Goal: Task Accomplishment & Management: Use online tool/utility

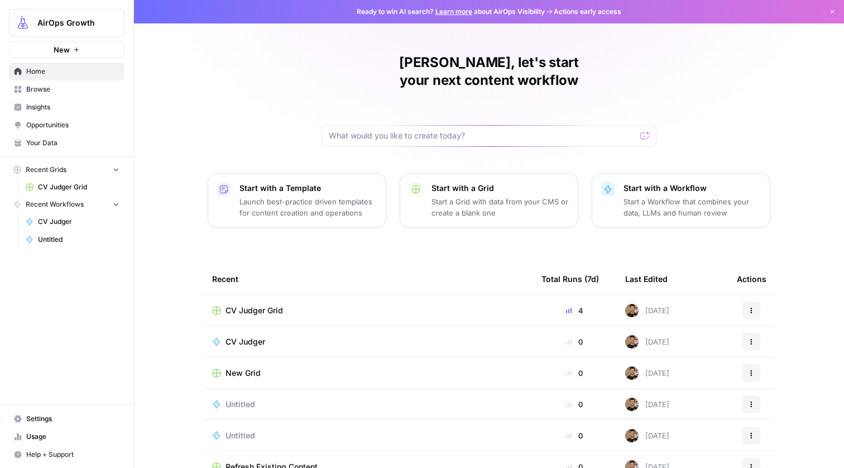
click at [75, 28] on span "AirOps Growth" at bounding box center [71, 22] width 68 height 11
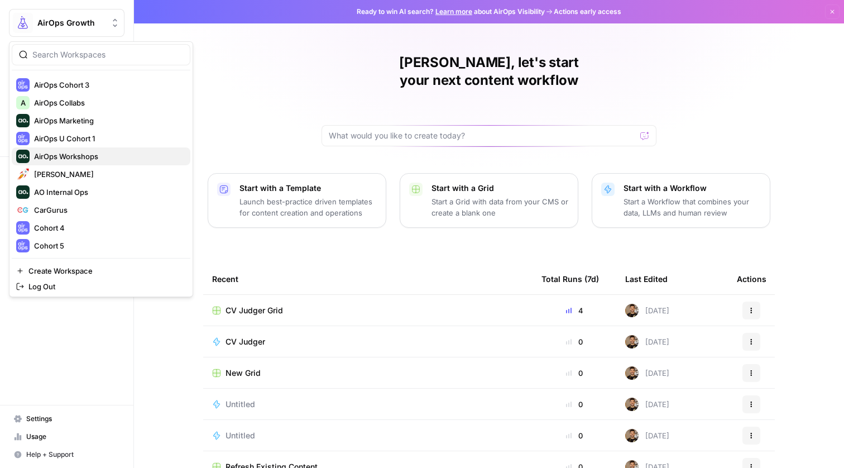
scroll to position [124, 0]
click at [92, 119] on span "AirOps Marketing" at bounding box center [107, 119] width 147 height 11
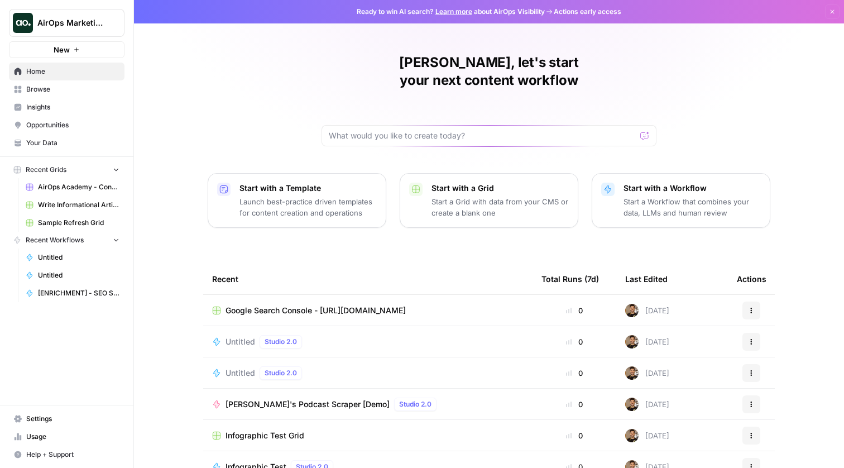
click at [362, 45] on div "Steven, let's start your next content workflow Start with a Template Launch bes…" at bounding box center [489, 265] width 710 height 531
click at [415, 130] on input "text" at bounding box center [482, 135] width 307 height 11
type input "ad"
click at [645, 128] on button "Send" at bounding box center [645, 135] width 15 height 15
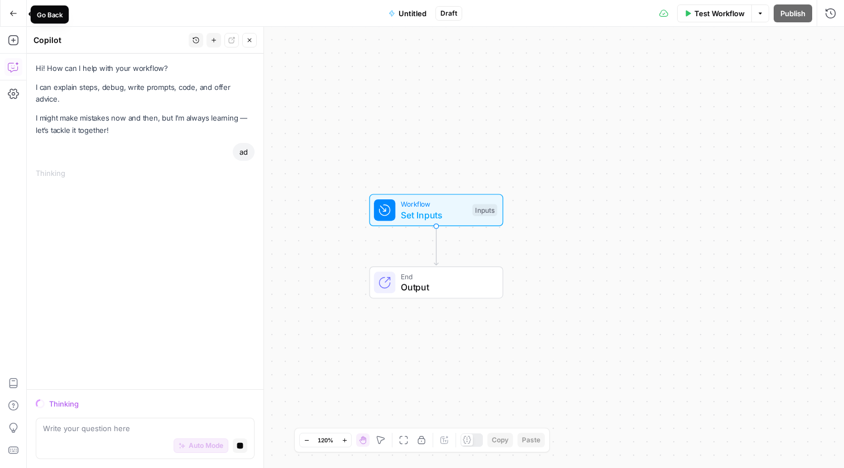
click at [6, 11] on button "Go Back" at bounding box center [13, 13] width 20 height 20
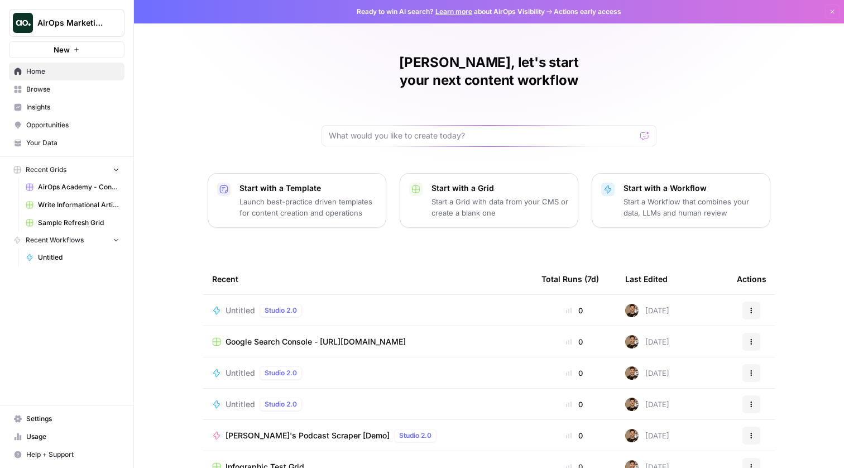
click at [32, 93] on span "Browse" at bounding box center [72, 89] width 93 height 10
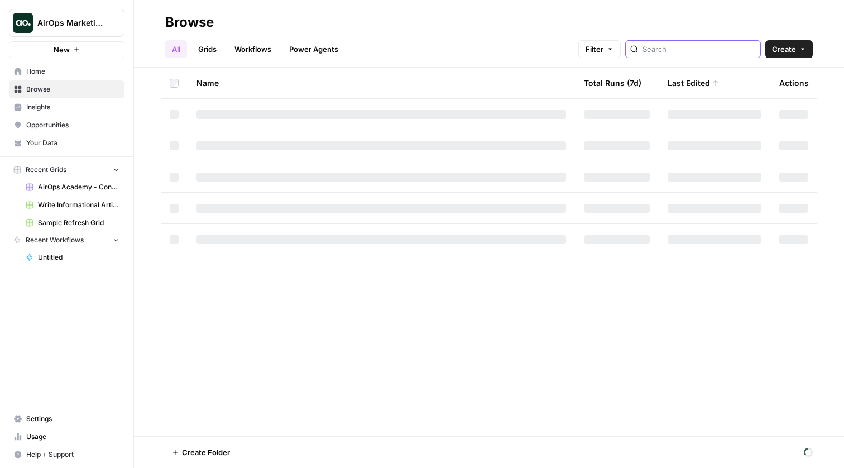
click at [674, 50] on input "search" at bounding box center [698, 49] width 113 height 11
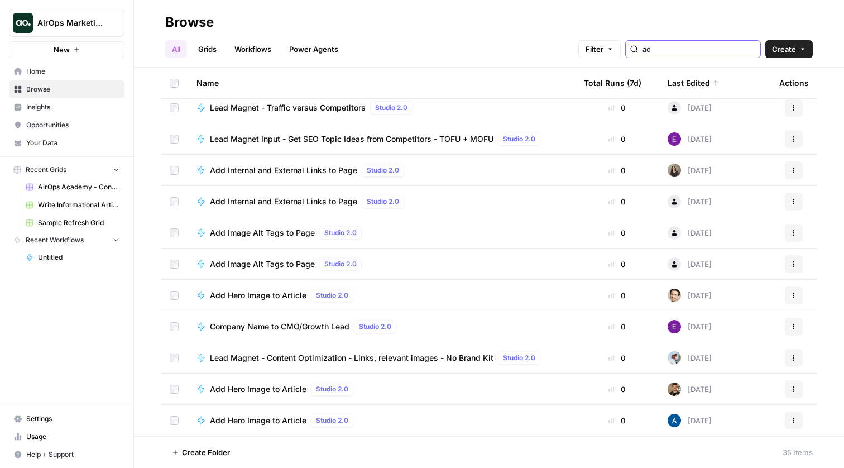
scroll to position [757, 0]
type input "linkedin"
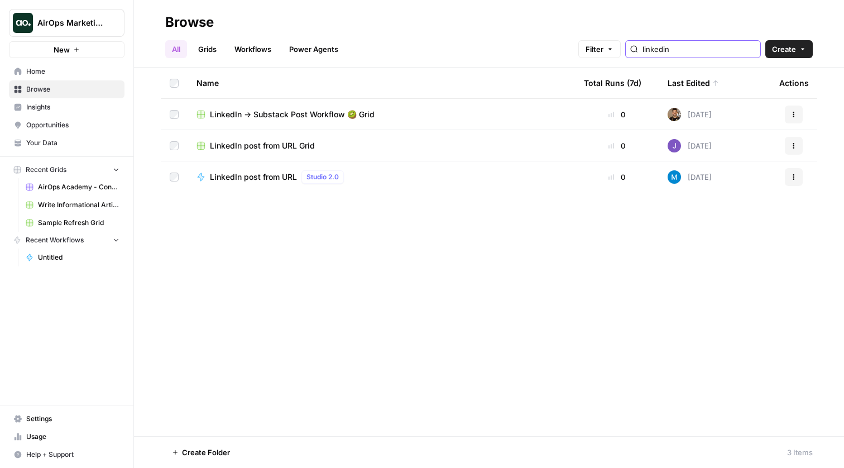
click at [675, 50] on input "linkedin" at bounding box center [698, 49] width 113 height 11
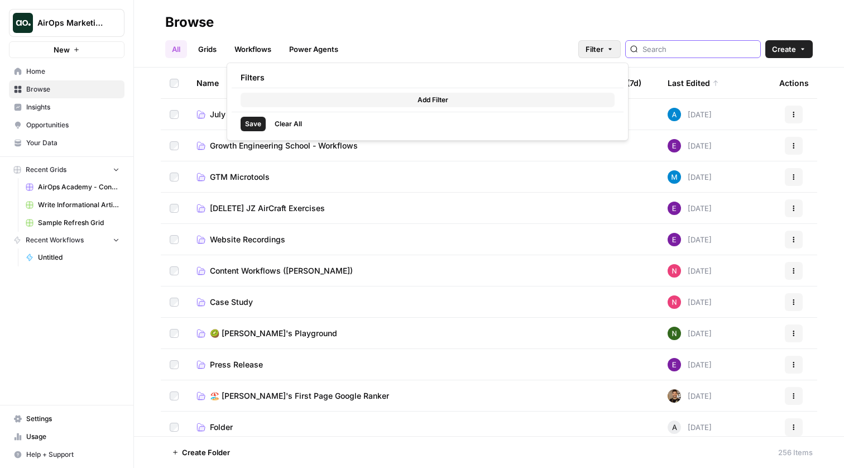
click at [613, 51] on icon "button" at bounding box center [610, 49] width 7 height 7
click at [413, 97] on icon "button" at bounding box center [410, 100] width 7 height 7
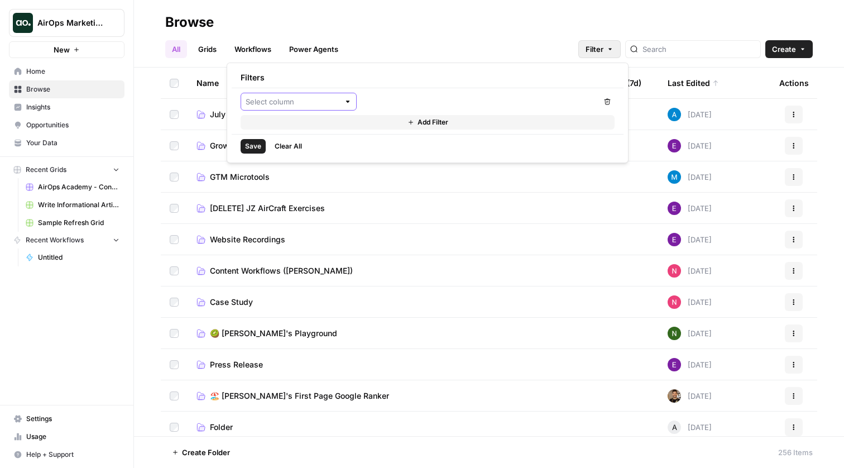
click at [291, 106] on input "text" at bounding box center [293, 101] width 94 height 11
click at [280, 162] on span "Last Edited By" at bounding box center [302, 158] width 80 height 11
type input "Last Edited By"
click at [376, 98] on input "text" at bounding box center [473, 101] width 214 height 11
type input "stee"
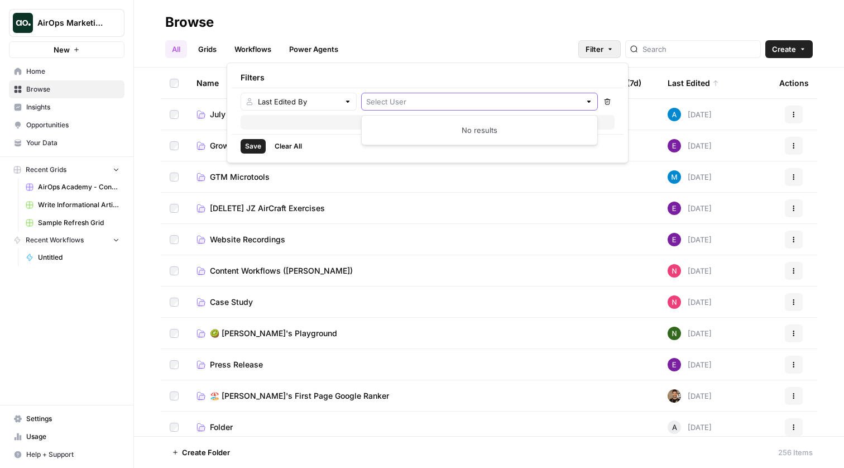
click at [400, 104] on input "text" at bounding box center [473, 101] width 214 height 11
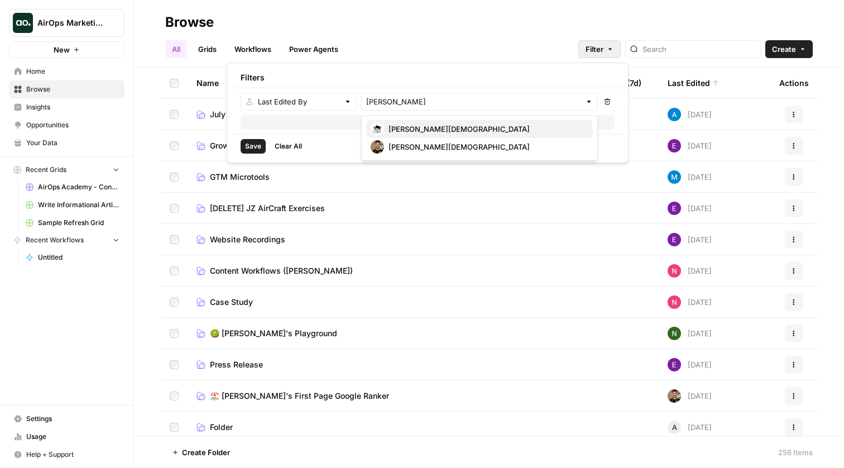
click at [409, 134] on div "Steven Male" at bounding box center [480, 128] width 218 height 13
type input "Steven Male"
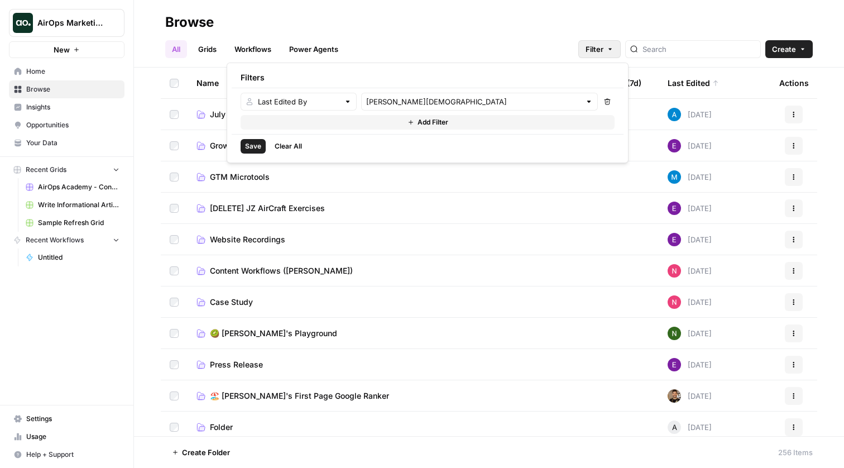
click at [420, 122] on span "Add Filter" at bounding box center [432, 122] width 31 height 10
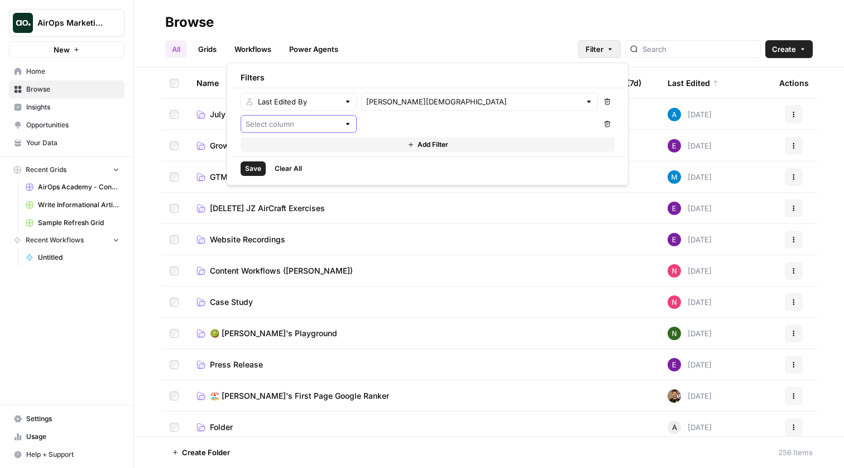
click at [337, 127] on input "text" at bounding box center [293, 123] width 94 height 11
click at [301, 179] on span "Last Edited By" at bounding box center [302, 181] width 80 height 11
type input "Last Edited By"
click at [390, 127] on input "text" at bounding box center [473, 123] width 214 height 11
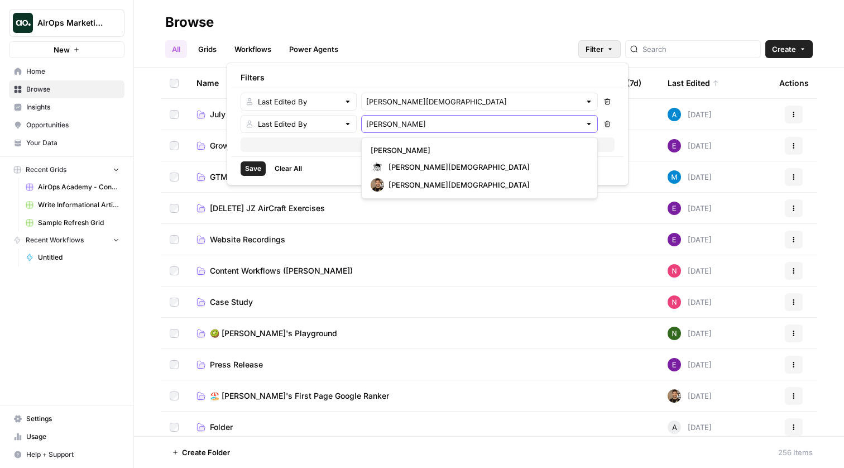
type input "steve"
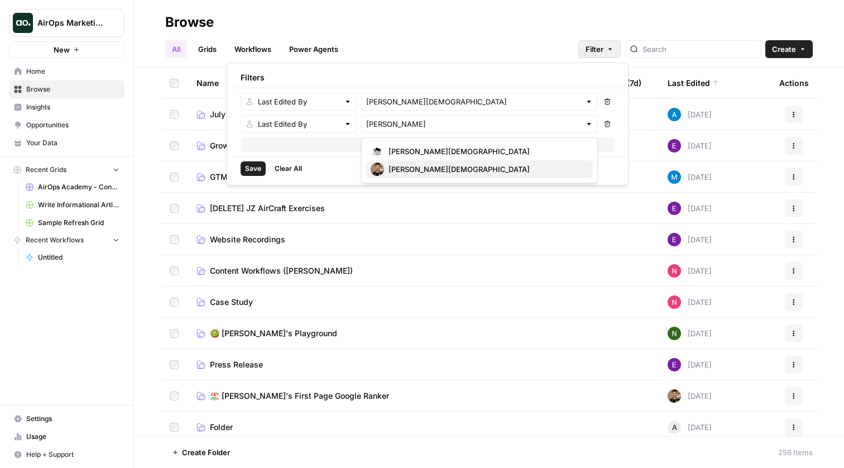
click at [399, 167] on span "Steven Male" at bounding box center [485, 169] width 195 height 11
type input "Steven Male"
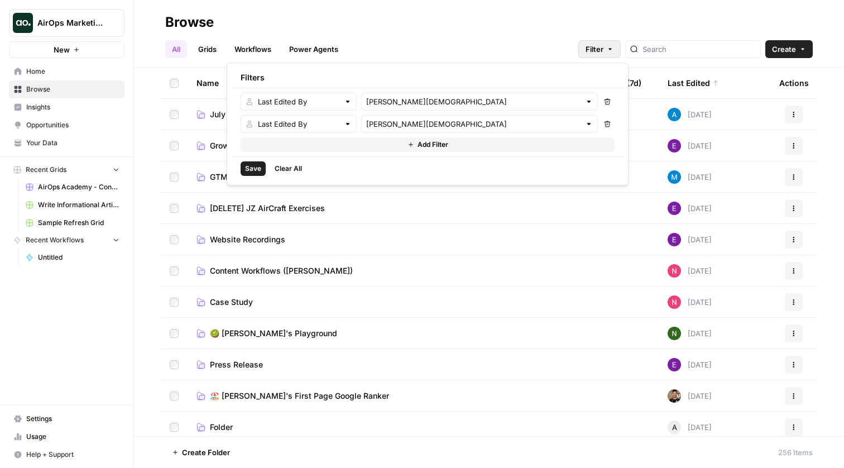
click at [256, 171] on span "Save" at bounding box center [253, 169] width 16 height 10
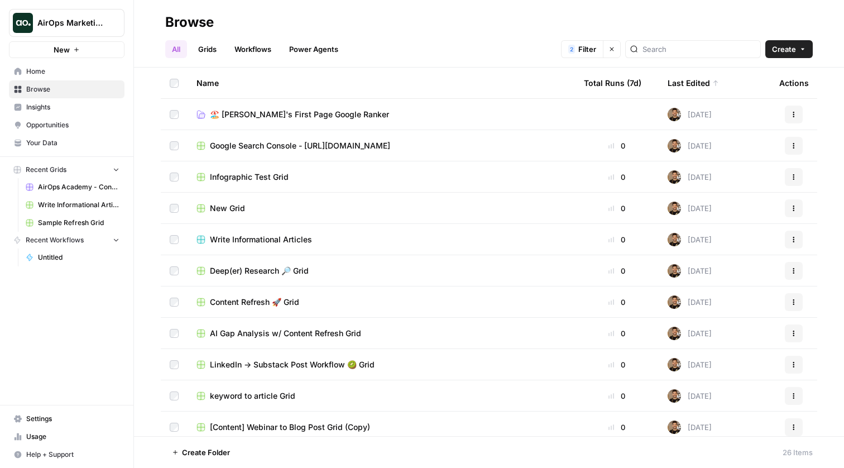
click at [70, 21] on span "AirOps Marketing" at bounding box center [71, 22] width 68 height 11
click at [311, 68] on div "Name" at bounding box center [380, 83] width 369 height 31
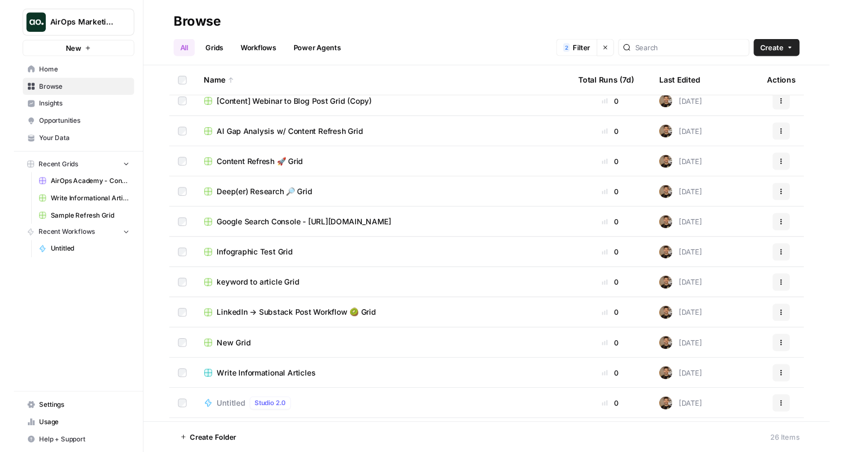
scroll to position [63, 0]
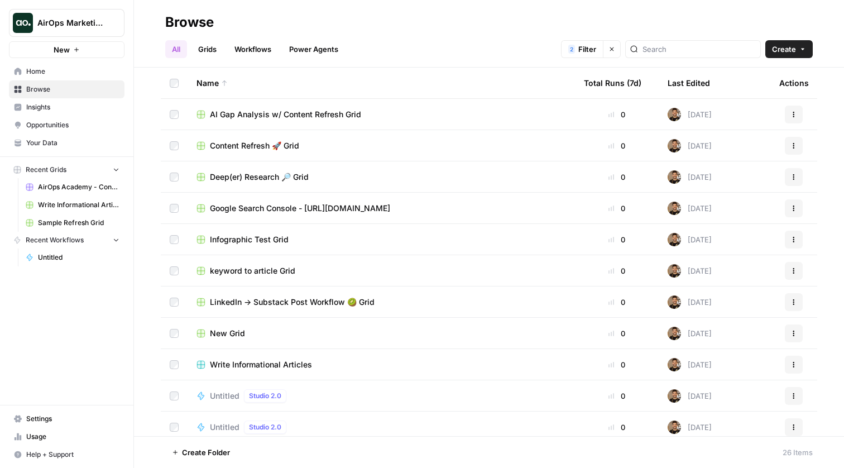
click at [262, 296] on span "LinkedIn -> Substack Post Workflow 🥝 Grid" at bounding box center [292, 301] width 165 height 11
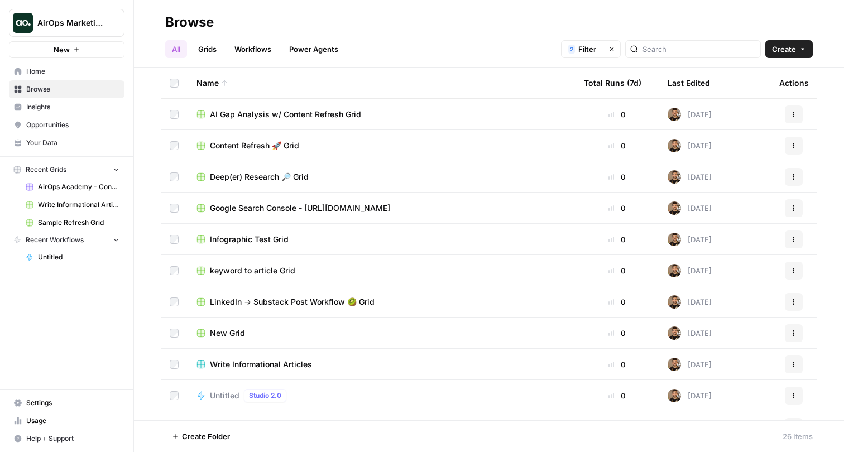
click at [224, 328] on span "New Grid" at bounding box center [227, 333] width 35 height 11
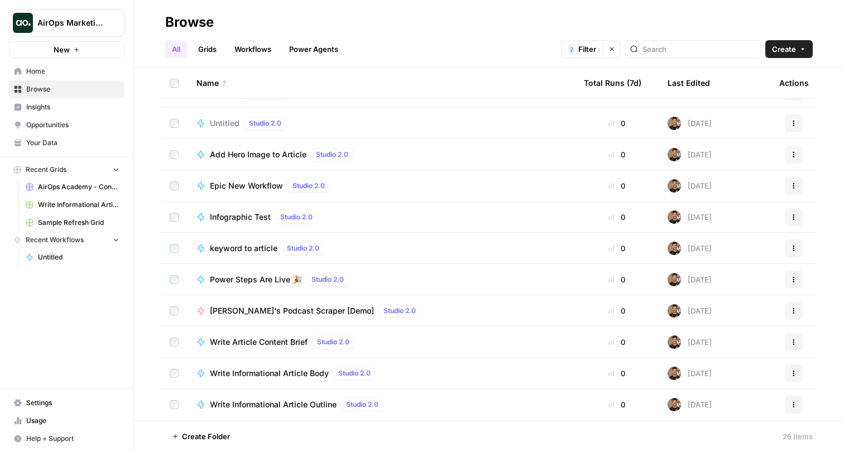
scroll to position [491, 0]
click at [79, 25] on span "AirOps Marketing" at bounding box center [71, 22] width 68 height 11
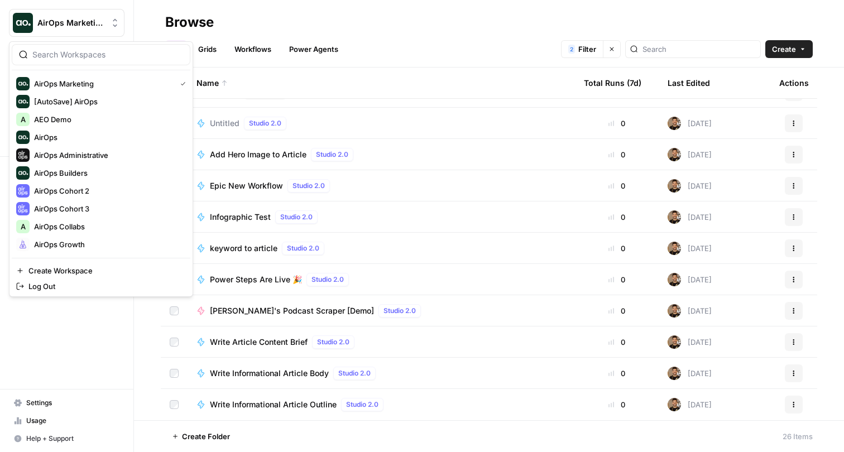
click at [91, 61] on div at bounding box center [101, 54] width 179 height 21
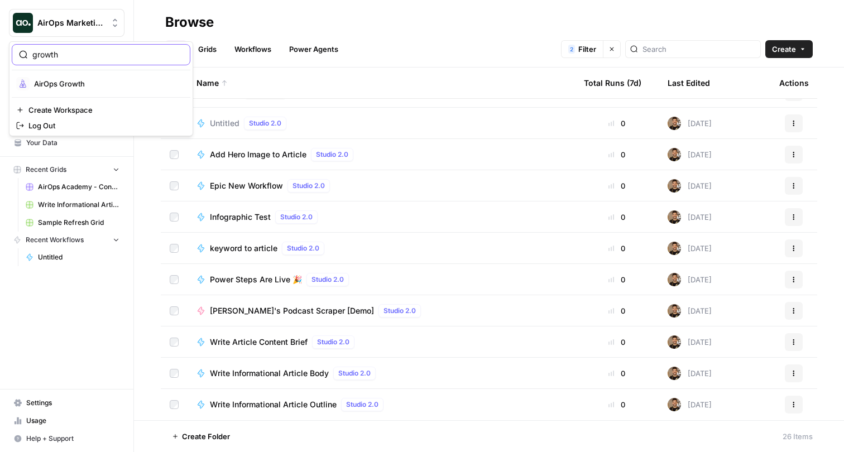
type input "growth"
click at [85, 80] on span "AirOps Growth" at bounding box center [107, 83] width 147 height 11
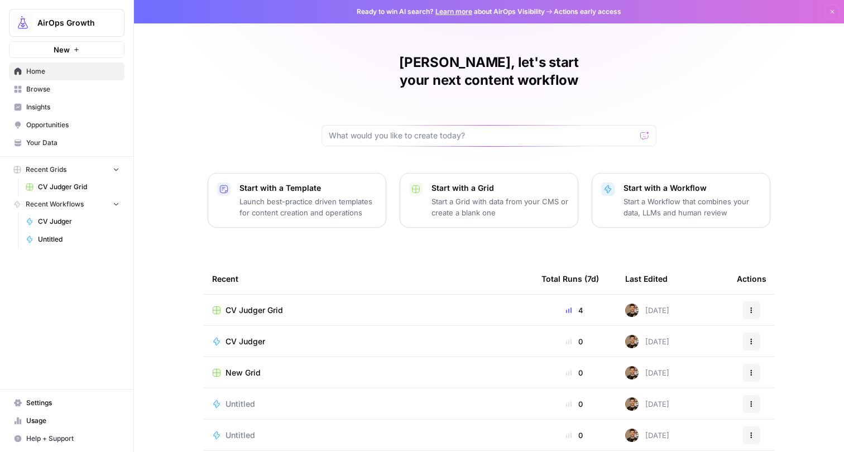
click at [37, 94] on link "Browse" at bounding box center [67, 89] width 116 height 18
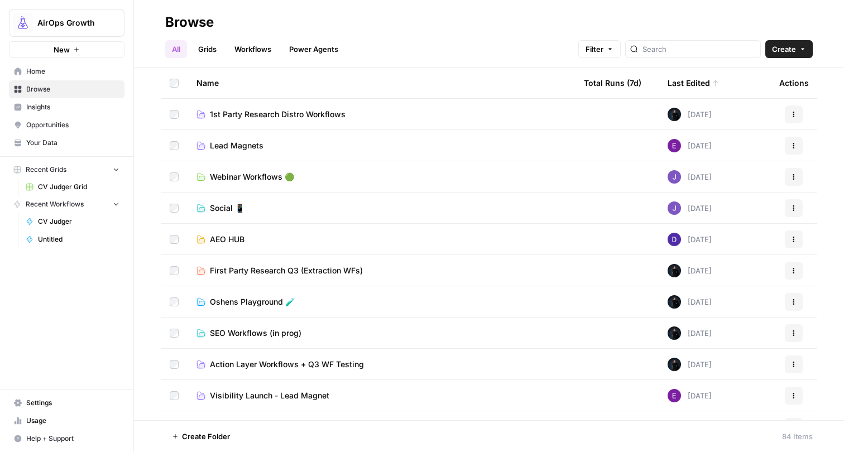
click at [613, 50] on icon "button" at bounding box center [610, 49] width 7 height 7
click at [314, 98] on button "Add Filter" at bounding box center [428, 100] width 374 height 15
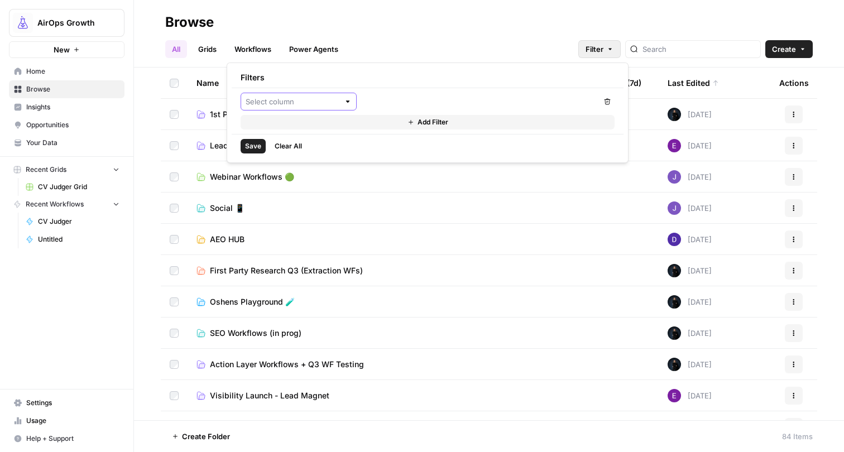
click at [310, 104] on input "text" at bounding box center [293, 101] width 94 height 11
click at [294, 152] on button "Last Edited By" at bounding box center [299, 159] width 106 height 16
type input "Last Edited By"
click at [397, 93] on div at bounding box center [479, 102] width 237 height 18
click at [401, 126] on span "Steven Male" at bounding box center [485, 128] width 195 height 11
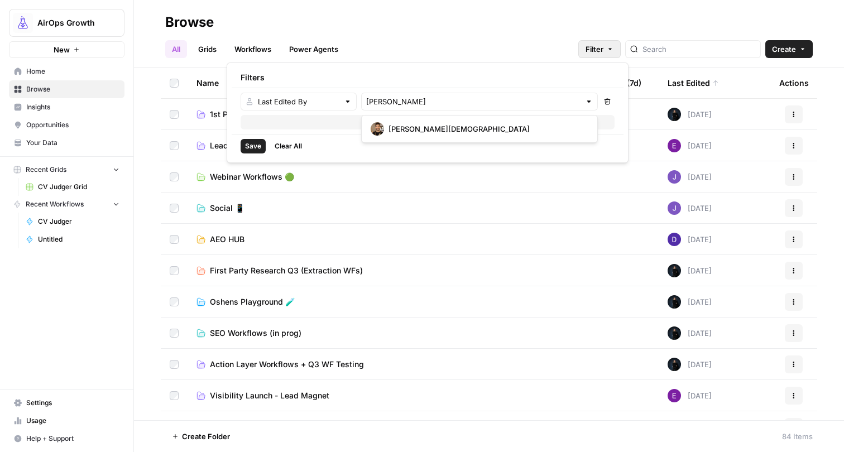
type input "Steven Male"
click at [246, 145] on span "Save" at bounding box center [253, 146] width 16 height 10
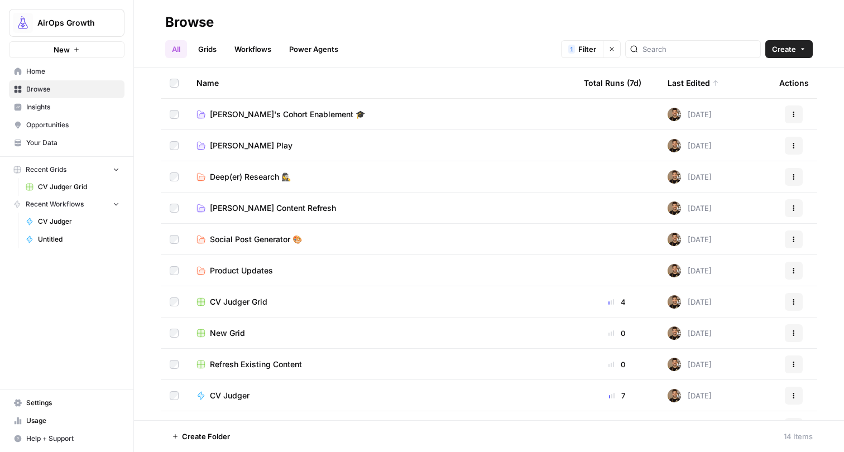
click at [232, 145] on span "Steven Play" at bounding box center [251, 145] width 83 height 11
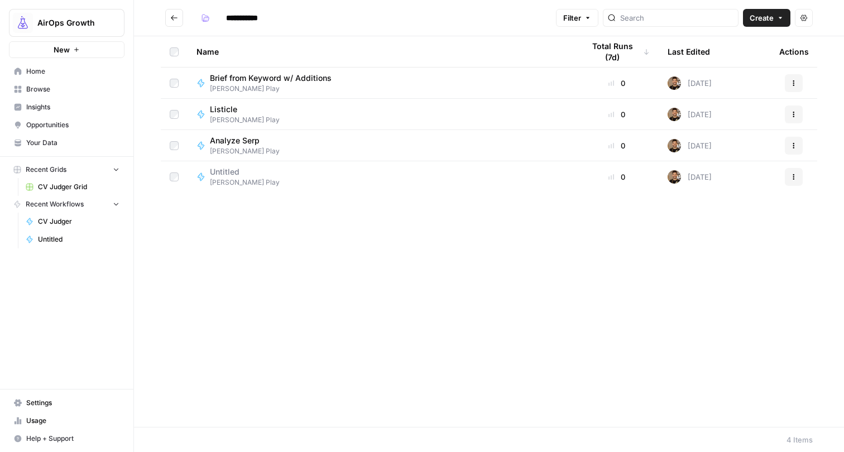
click at [99, 30] on button "AirOps Growth" at bounding box center [67, 23] width 116 height 28
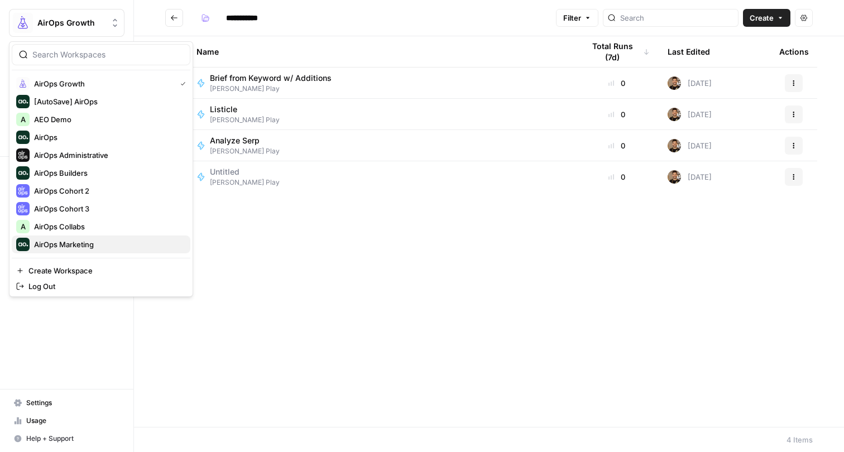
click at [59, 243] on span "AirOps Marketing" at bounding box center [107, 244] width 147 height 11
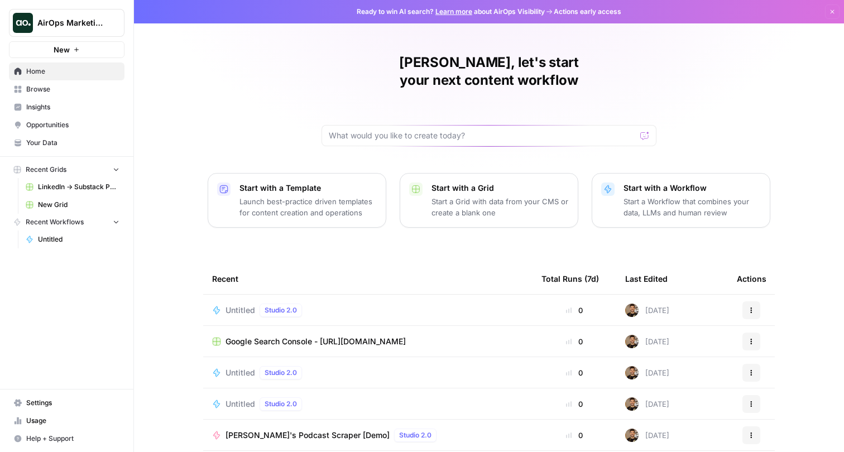
click at [85, 90] on span "Browse" at bounding box center [72, 89] width 93 height 10
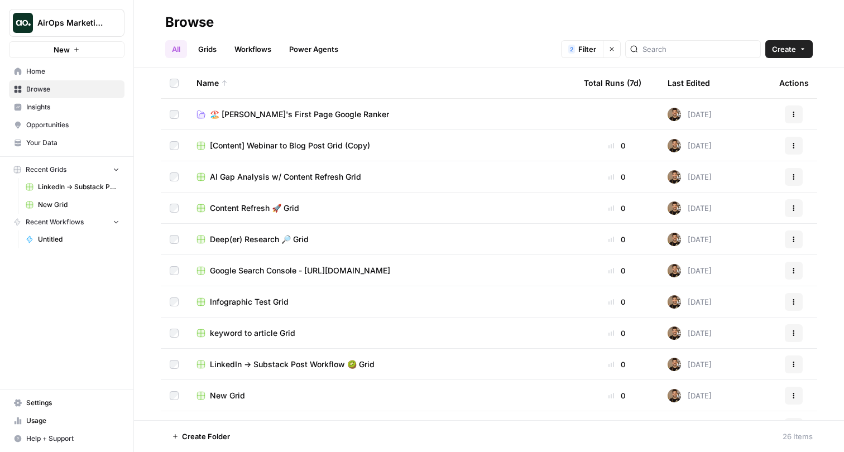
click at [263, 114] on span "🏖️ [PERSON_NAME]'s First Page Google Ranker" at bounding box center [299, 114] width 179 height 11
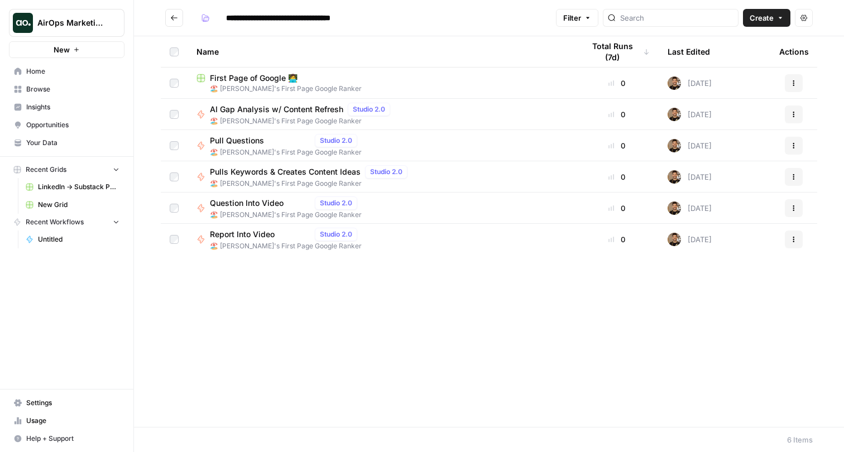
click at [255, 74] on span "First Page of Google 👩‍💻" at bounding box center [254, 78] width 88 height 11
click at [179, 24] on button "Go back" at bounding box center [174, 18] width 18 height 18
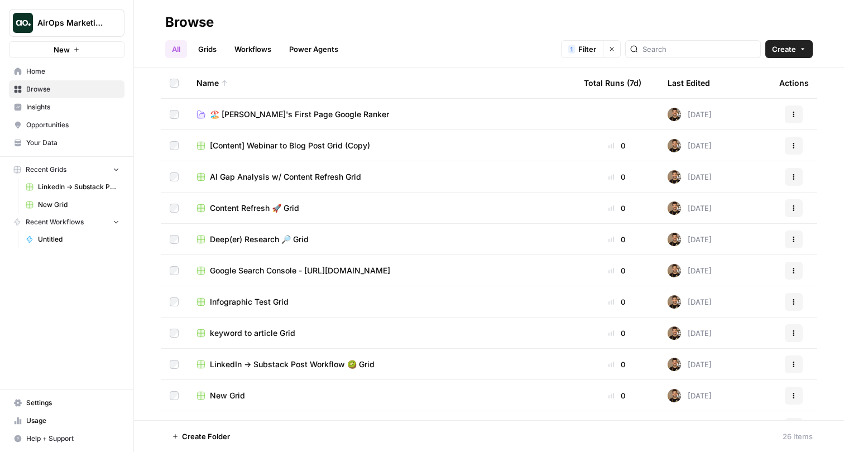
click at [615, 52] on icon "button" at bounding box center [611, 49] width 7 height 7
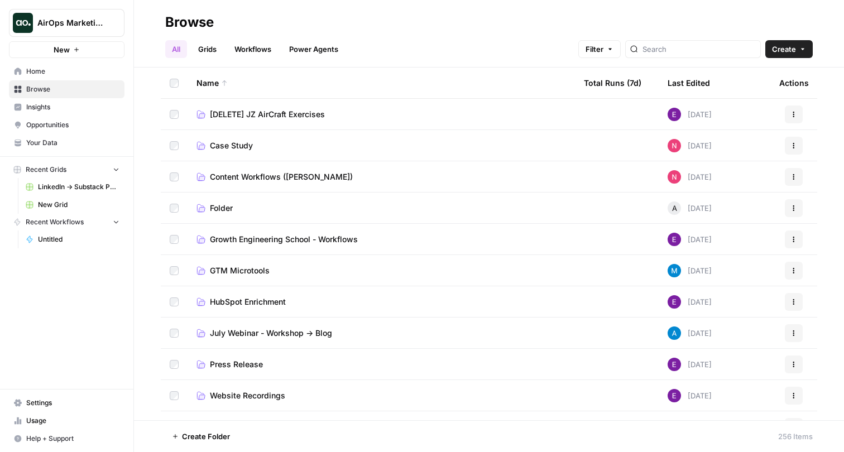
click at [649, 52] on div at bounding box center [693, 49] width 136 height 18
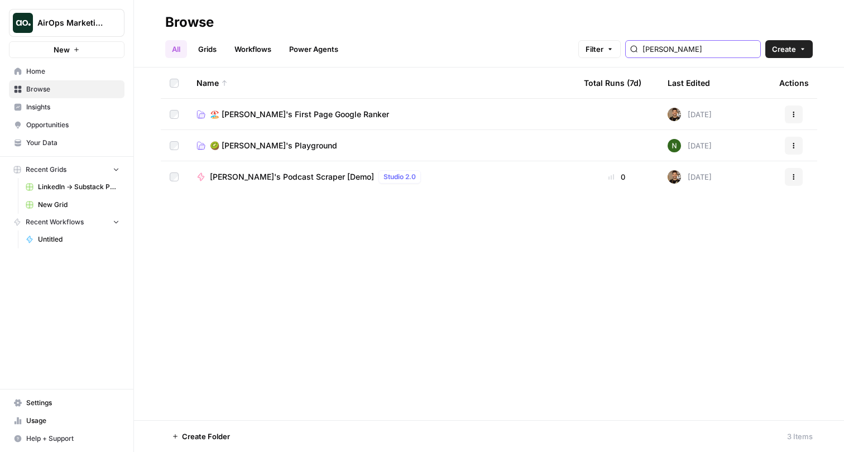
type input "Steven"
click at [297, 148] on span "🥝 Steven's Playground" at bounding box center [273, 145] width 127 height 11
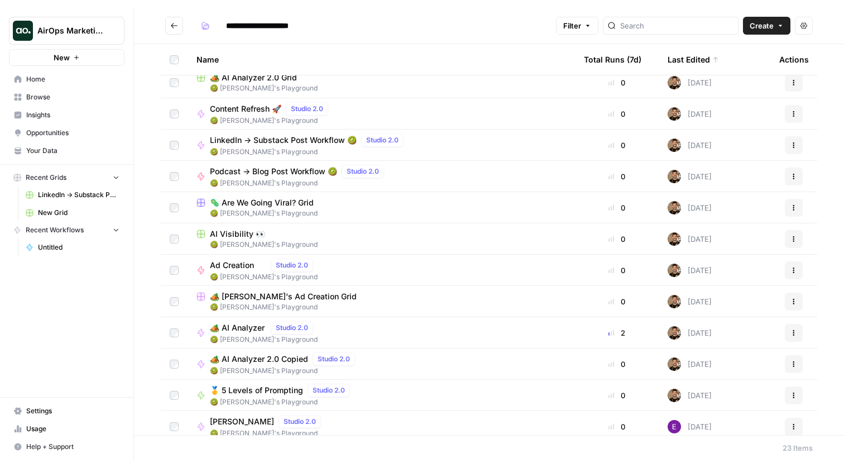
scroll to position [244, 0]
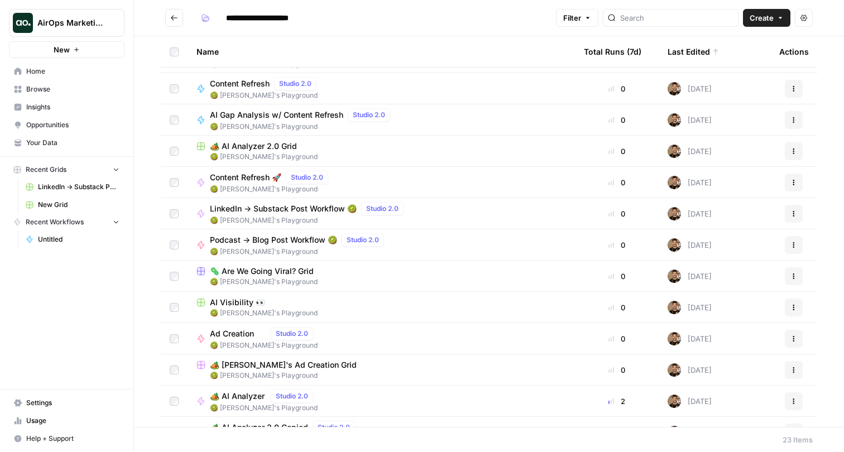
click at [258, 363] on span "🏕️ [PERSON_NAME]'s Ad Creation Grid" at bounding box center [283, 364] width 147 height 11
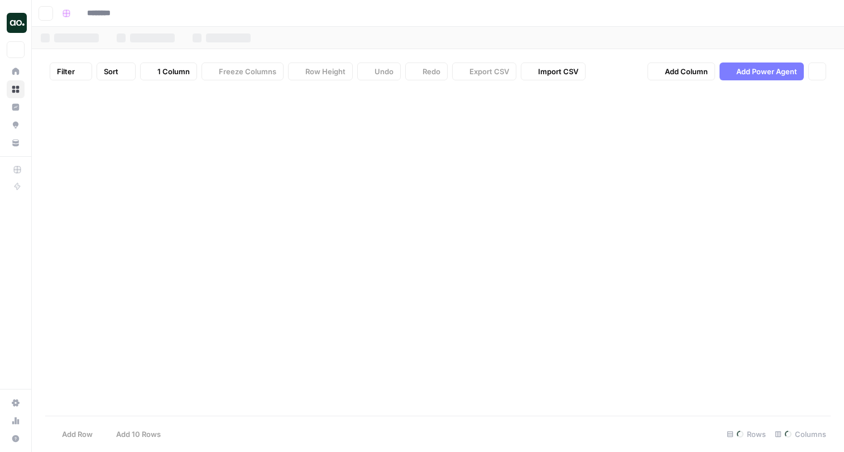
type input "**********"
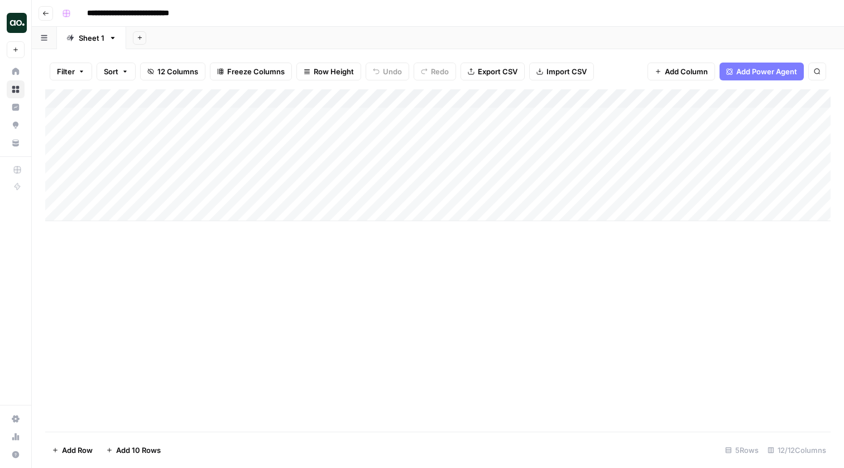
click at [141, 116] on div "Add Column" at bounding box center [437, 155] width 785 height 132
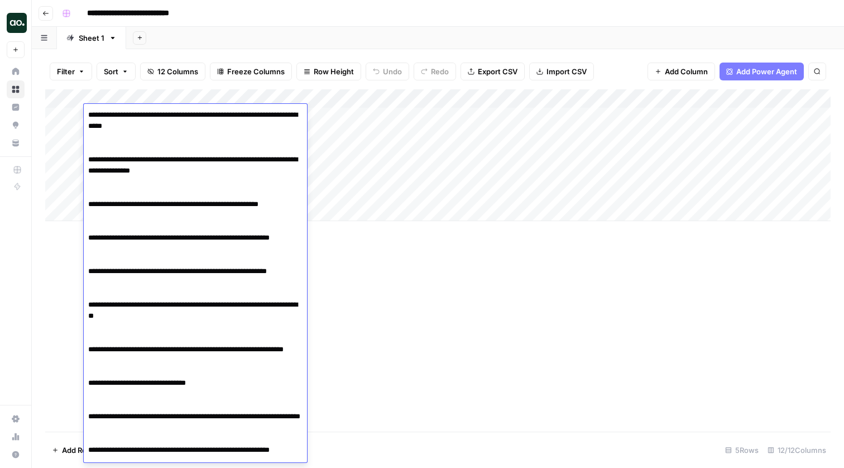
click at [377, 129] on div "Add Column" at bounding box center [437, 155] width 785 height 132
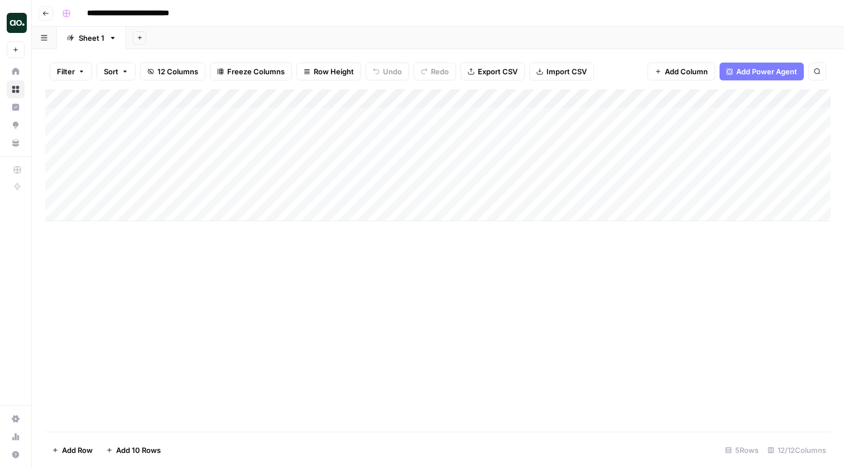
drag, startPoint x: 204, startPoint y: 115, endPoint x: 349, endPoint y: 108, distance: 145.8
click at [349, 108] on div "Add Column" at bounding box center [437, 155] width 785 height 132
drag, startPoint x: 430, startPoint y: 109, endPoint x: 320, endPoint y: 109, distance: 109.9
click at [320, 109] on div "Add Column" at bounding box center [437, 155] width 785 height 132
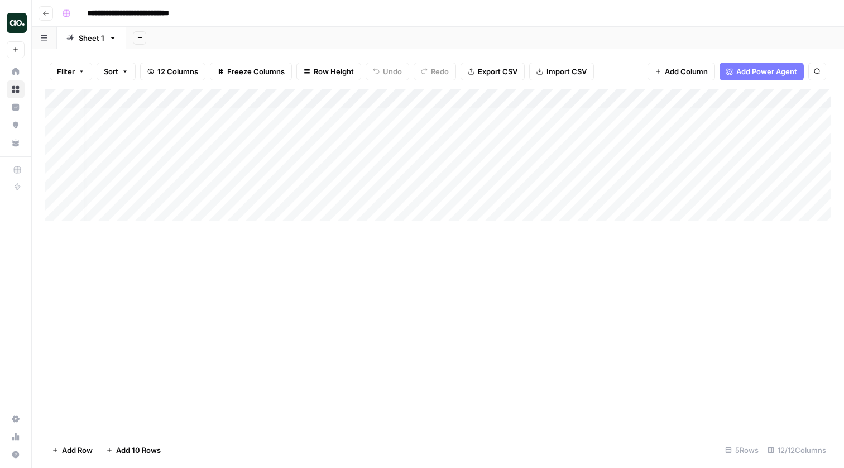
drag, startPoint x: 198, startPoint y: 113, endPoint x: 422, endPoint y: 170, distance: 231.1
click at [422, 170] on div "Add Column" at bounding box center [437, 155] width 785 height 132
drag, startPoint x: 506, startPoint y: 110, endPoint x: 671, endPoint y: 169, distance: 175.1
click at [671, 169] on div "Add Column" at bounding box center [437, 155] width 785 height 132
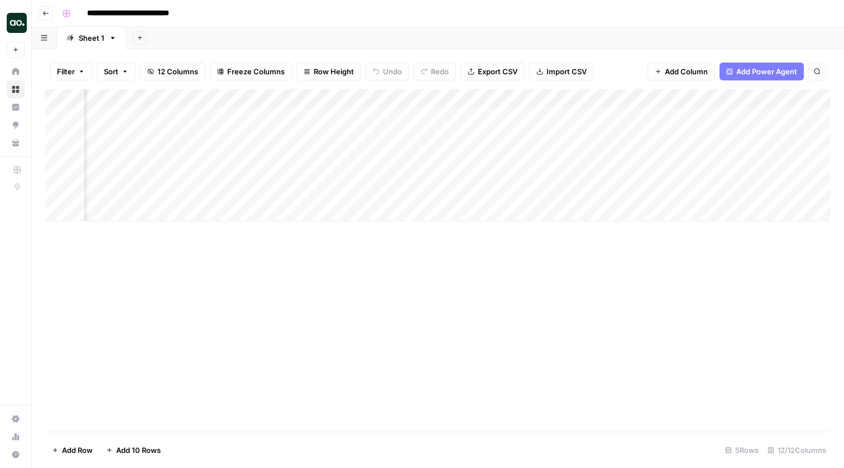
scroll to position [0, 146]
click at [695, 110] on div "Add Column" at bounding box center [437, 155] width 785 height 132
drag, startPoint x: 770, startPoint y: 120, endPoint x: 770, endPoint y: 145, distance: 24.6
click at [770, 145] on div "Add Column" at bounding box center [437, 155] width 785 height 132
click at [767, 153] on div "Add Column" at bounding box center [437, 155] width 785 height 132
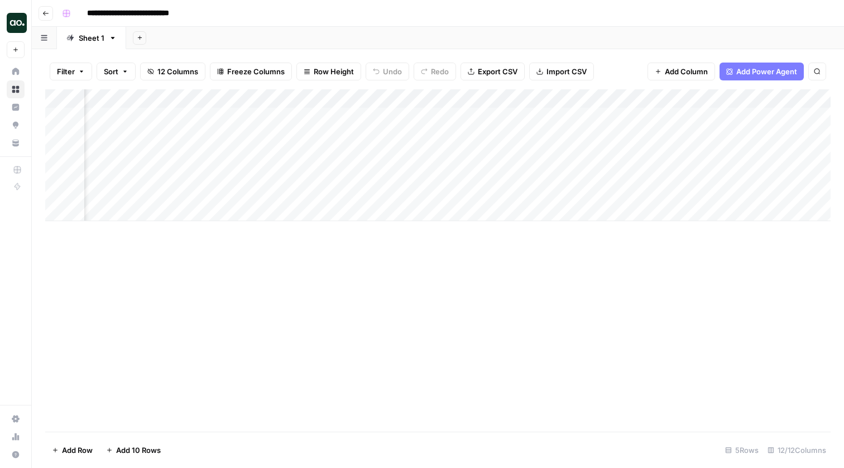
drag, startPoint x: 307, startPoint y: 111, endPoint x: 307, endPoint y: 117, distance: 6.2
click at [307, 117] on div "Add Column" at bounding box center [437, 155] width 785 height 132
click at [127, 115] on div "Add Column" at bounding box center [437, 155] width 785 height 132
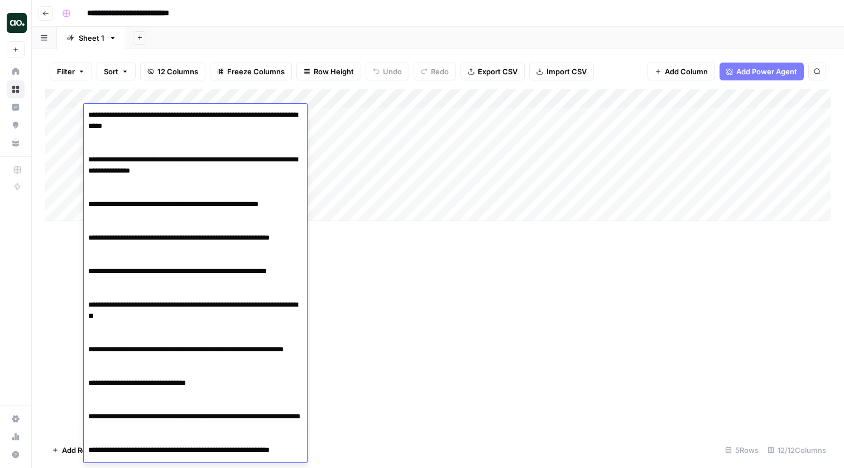
scroll to position [676, 0]
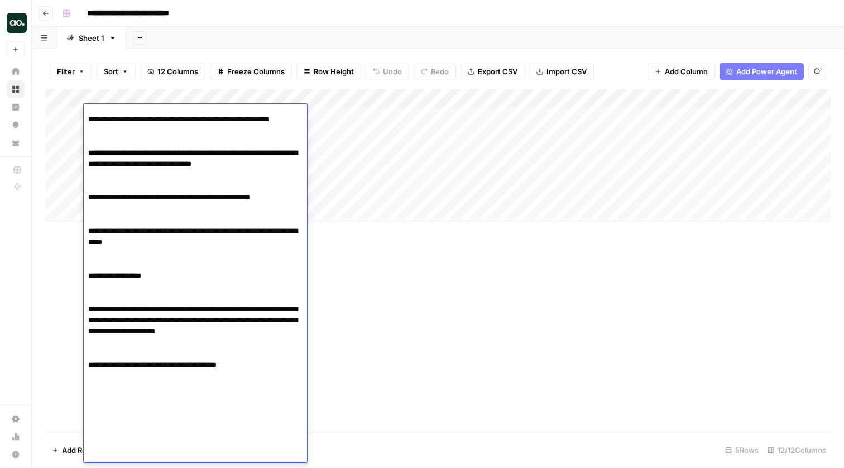
click at [337, 131] on div "Add Column" at bounding box center [437, 155] width 785 height 132
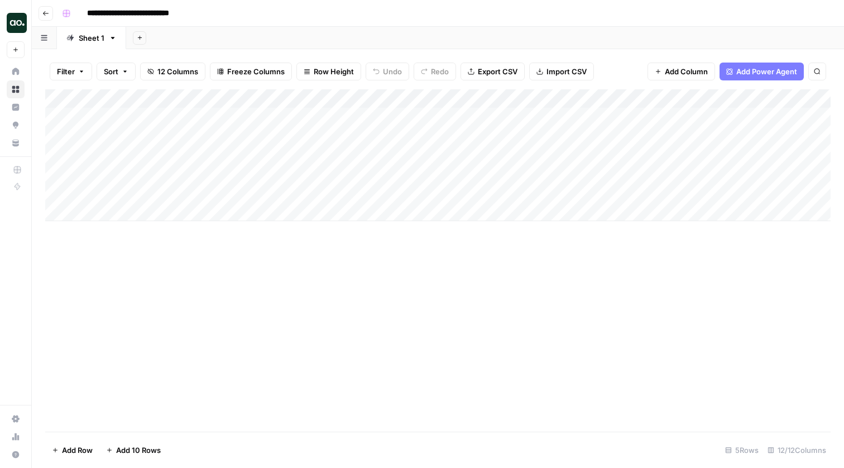
click at [141, 132] on div "Add Column" at bounding box center [437, 155] width 785 height 132
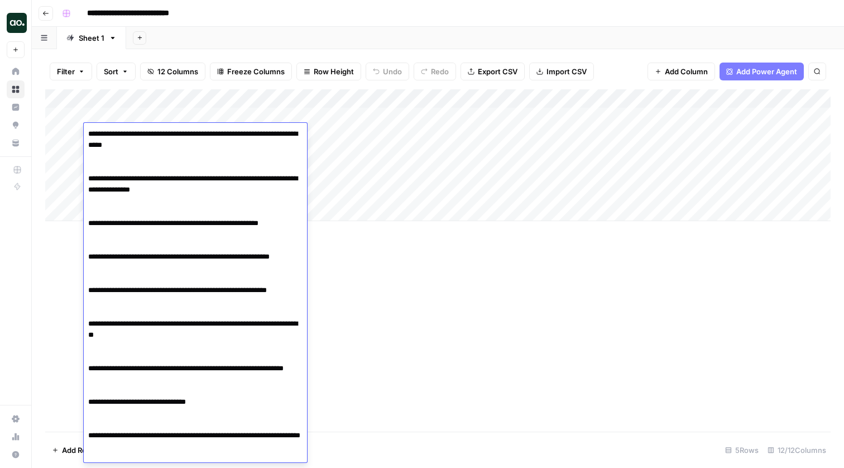
scroll to position [695, 0]
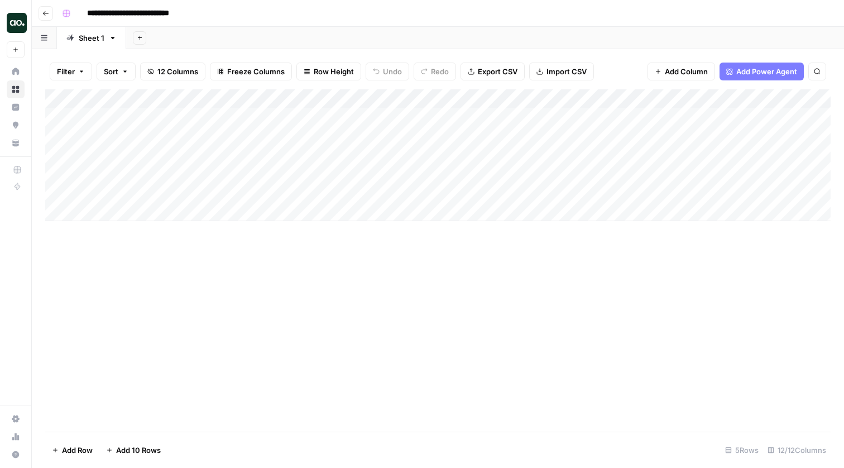
click at [378, 123] on div "Add Column" at bounding box center [437, 155] width 785 height 132
drag, startPoint x: 109, startPoint y: 112, endPoint x: 128, endPoint y: 110, distance: 19.0
click at [128, 110] on div "Add Column" at bounding box center [437, 155] width 785 height 132
drag, startPoint x: 238, startPoint y: 117, endPoint x: 394, endPoint y: 111, distance: 156.4
click at [394, 111] on div "Add Column" at bounding box center [437, 155] width 785 height 132
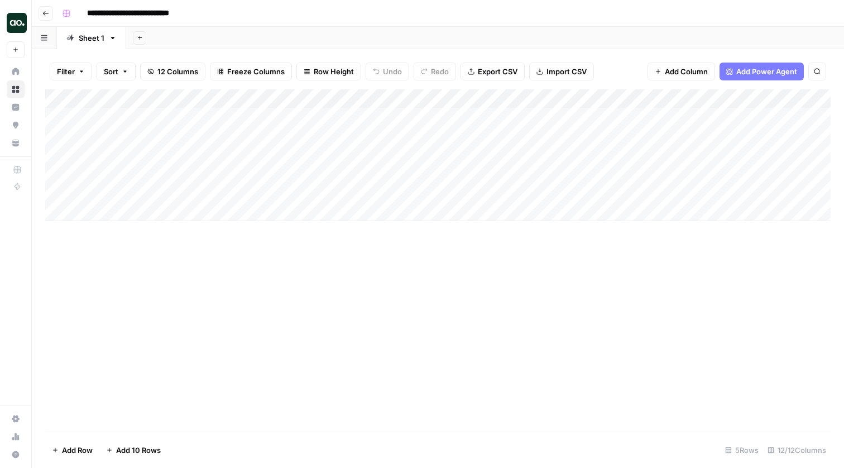
click at [427, 113] on div "Add Column" at bounding box center [437, 155] width 785 height 132
click at [250, 113] on div "Add Column" at bounding box center [437, 155] width 785 height 132
click at [503, 138] on div "Add Column" at bounding box center [437, 155] width 785 height 132
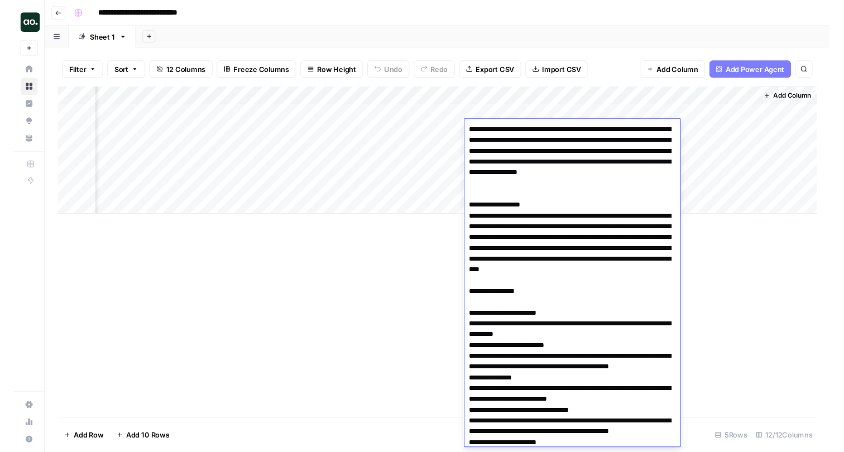
scroll to position [372, 0]
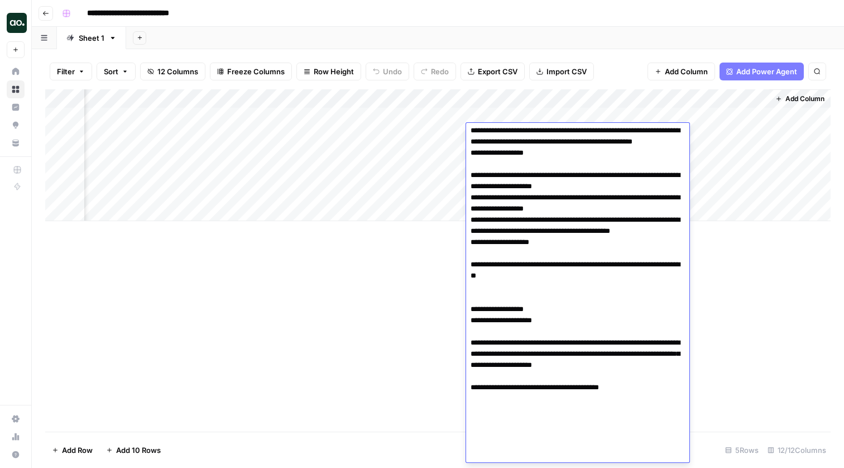
click at [451, 129] on div "Add Column" at bounding box center [437, 155] width 785 height 132
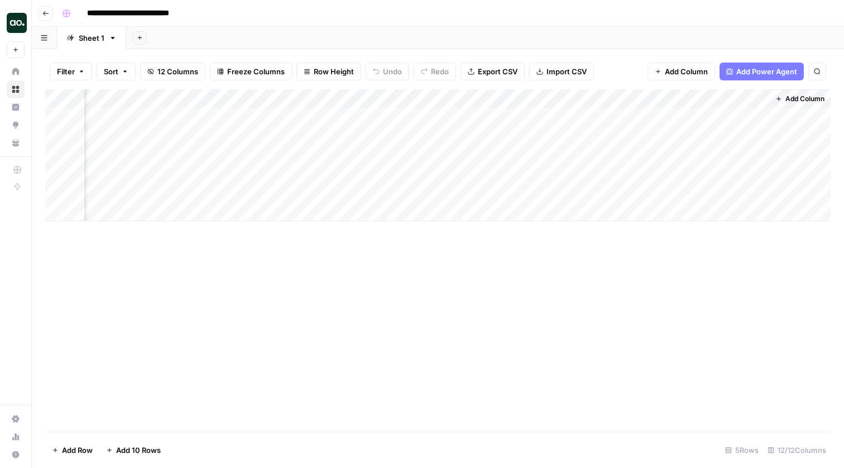
click at [645, 98] on div "Add Column" at bounding box center [437, 155] width 785 height 132
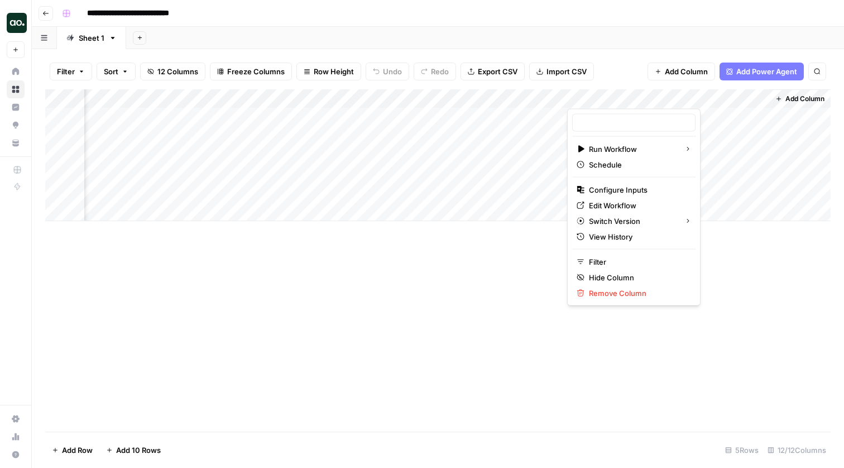
type input "Ad Creation"
click at [611, 208] on span "Edit Workflow" at bounding box center [638, 205] width 98 height 11
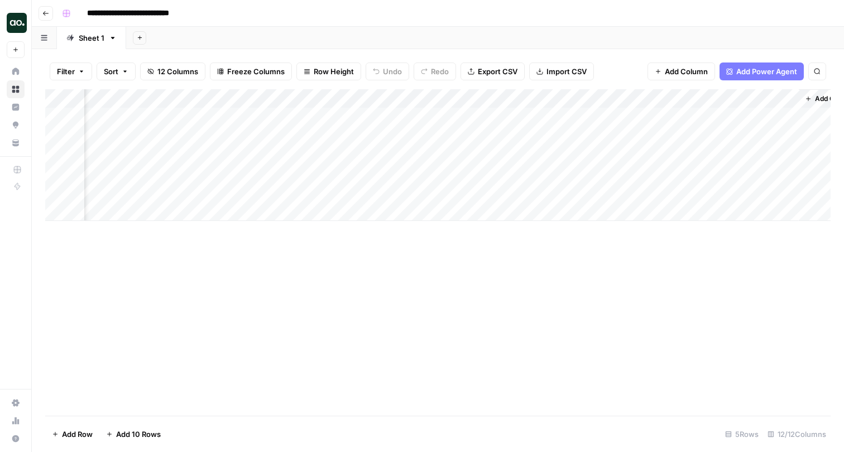
scroll to position [0, 480]
click at [750, 114] on div "Add Column" at bounding box center [437, 155] width 785 height 132
click at [797, 112] on div "Add Column" at bounding box center [437, 155] width 785 height 132
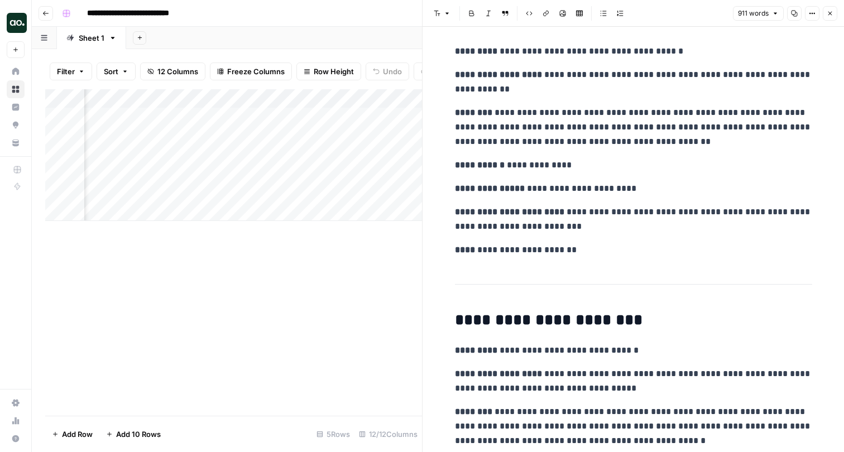
scroll to position [1242, 0]
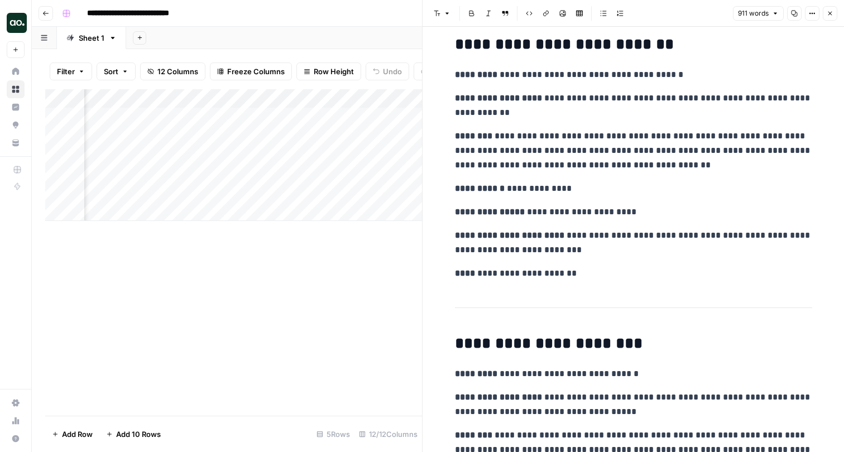
click at [832, 16] on icon "button" at bounding box center [830, 13] width 7 height 7
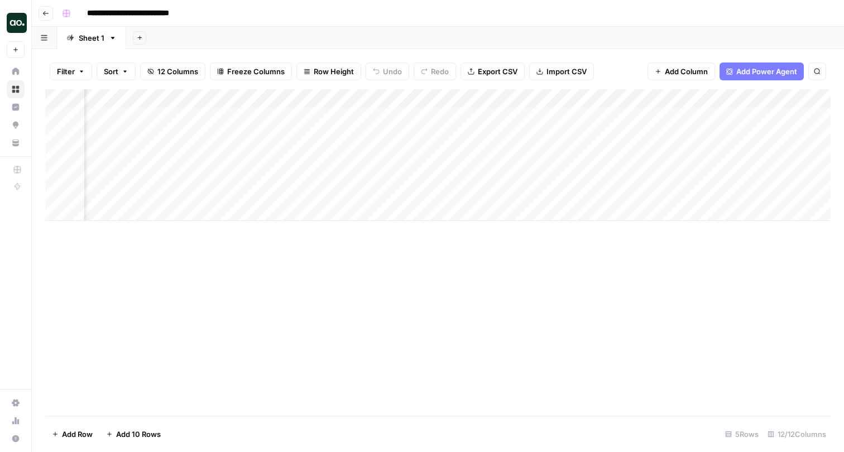
scroll to position [0, 449]
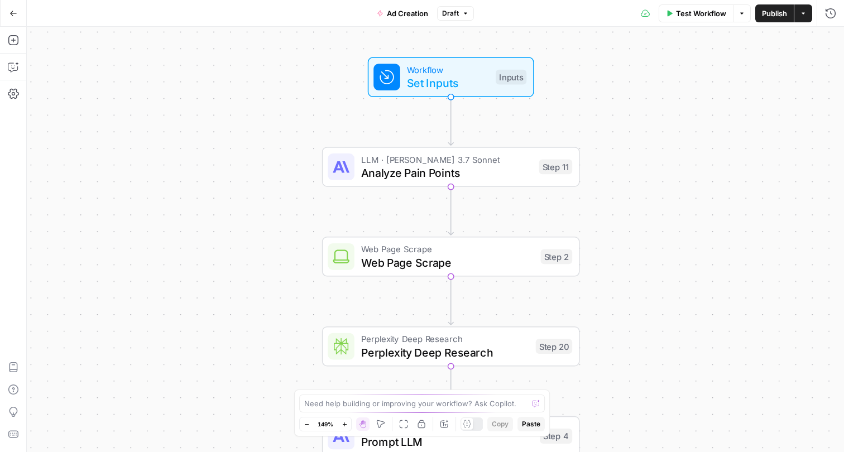
click at [457, 85] on span "Set Inputs" at bounding box center [448, 83] width 82 height 17
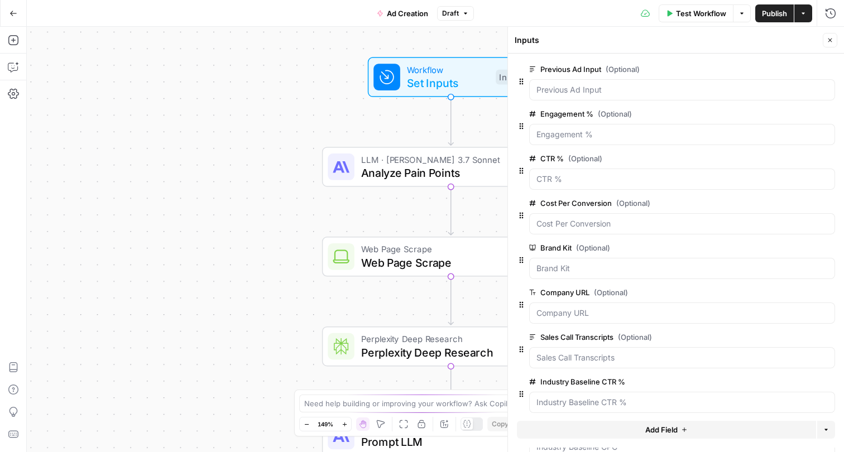
drag, startPoint x: 827, startPoint y: 35, endPoint x: 452, endPoint y: 178, distance: 401.3
click at [827, 35] on button "Close" at bounding box center [830, 40] width 15 height 15
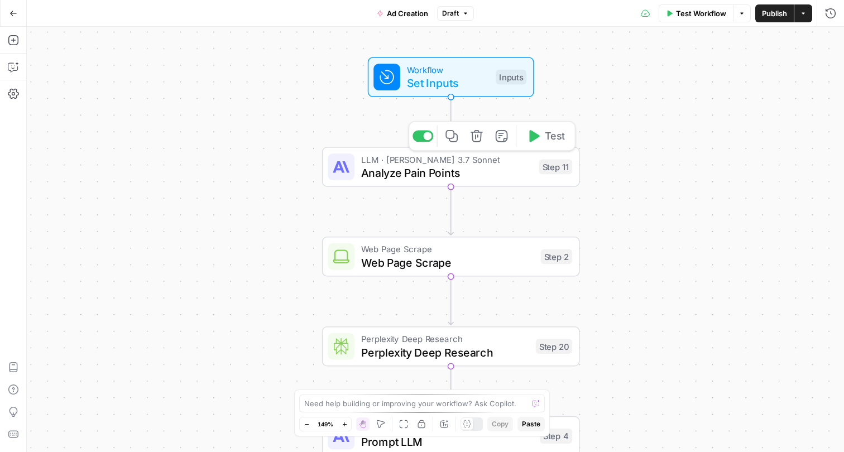
click at [448, 177] on span "Analyze Pain Points" at bounding box center [446, 172] width 171 height 17
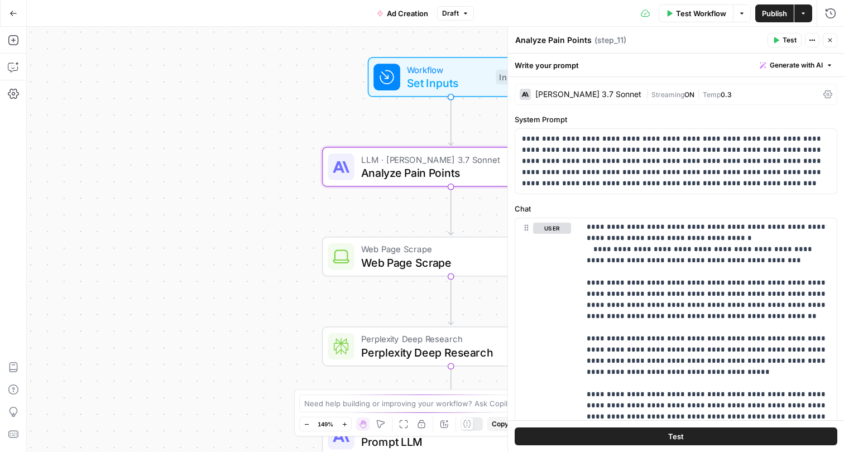
scroll to position [101, 0]
click at [829, 41] on icon "button" at bounding box center [830, 40] width 7 height 7
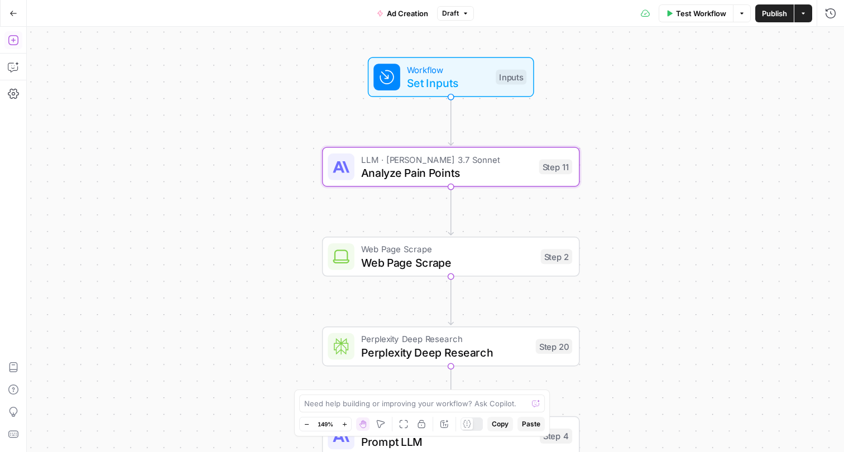
click at [17, 44] on icon "button" at bounding box center [13, 40] width 11 height 11
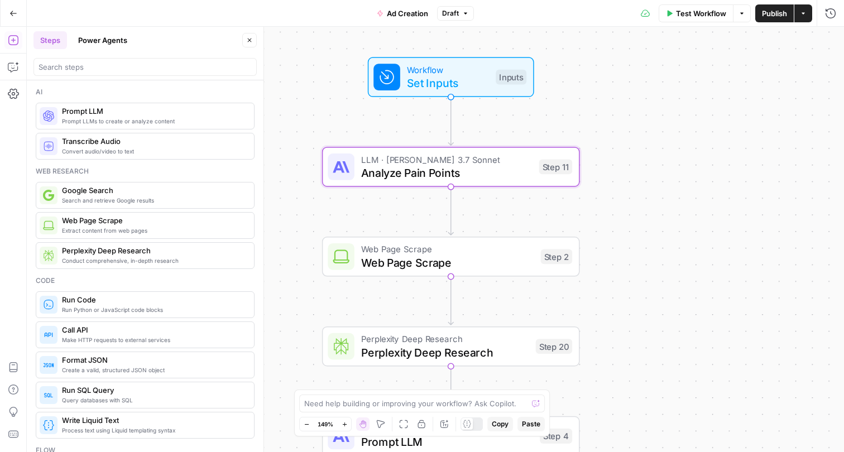
click at [95, 73] on div at bounding box center [144, 67] width 223 height 18
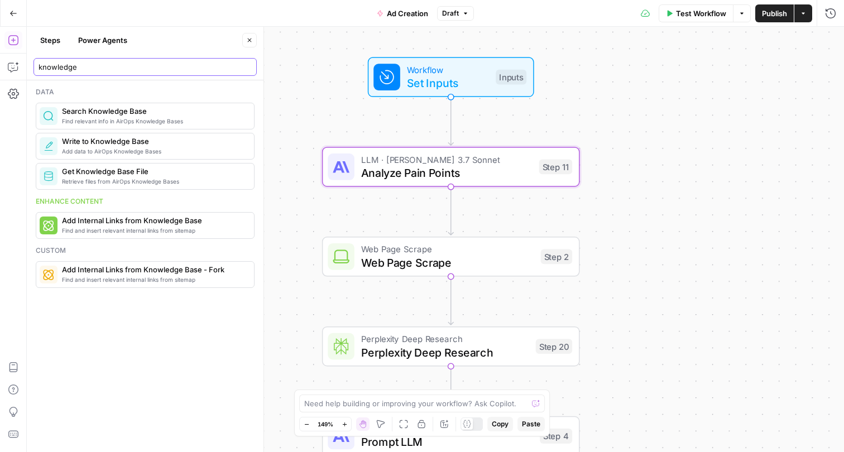
type input "knowledge"
click at [246, 45] on button "Close" at bounding box center [249, 40] width 15 height 15
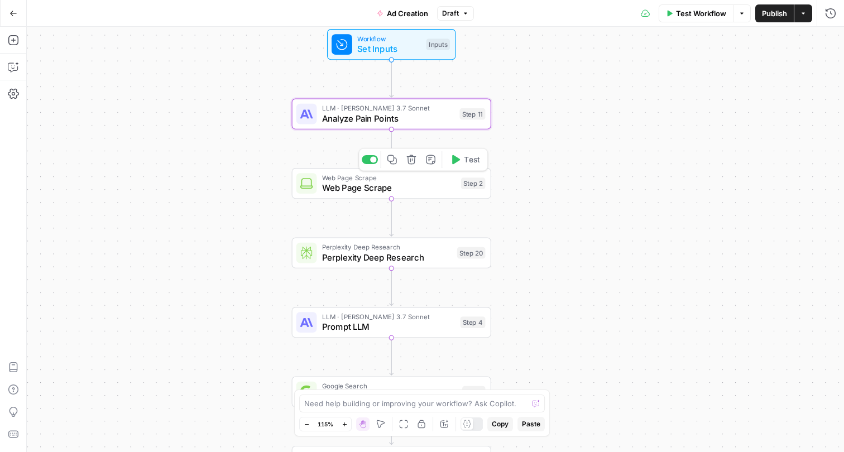
click at [361, 186] on span "Web Page Scrape" at bounding box center [389, 187] width 134 height 13
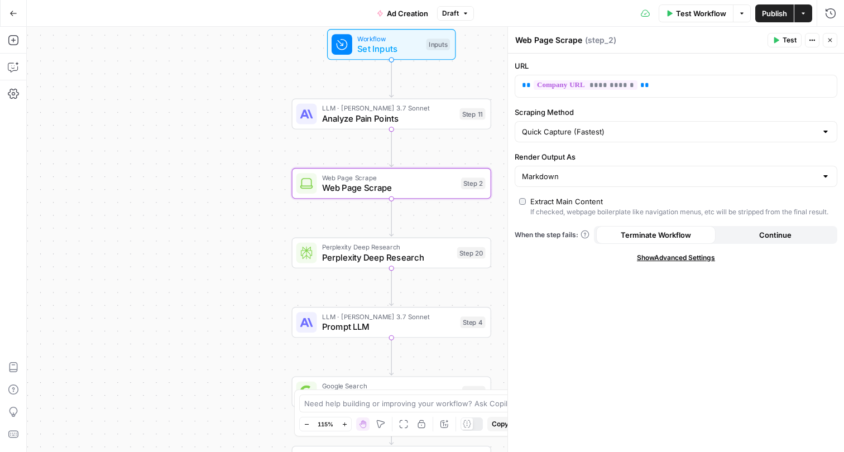
click at [833, 41] on button "Close" at bounding box center [830, 40] width 15 height 15
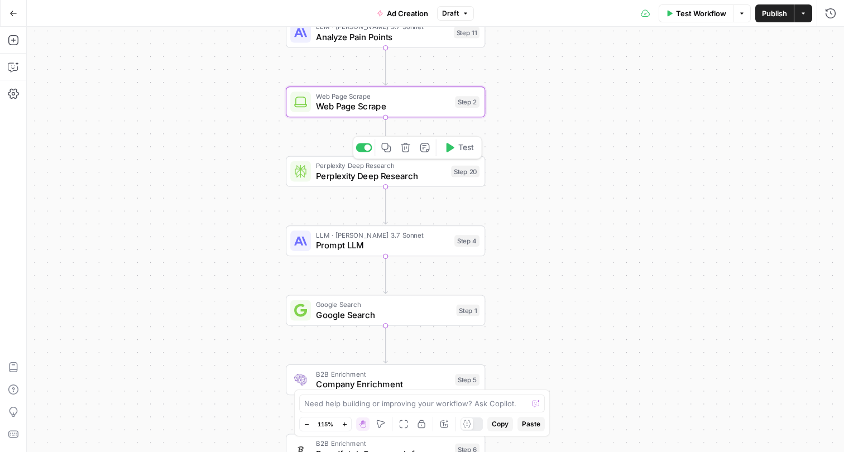
click at [372, 174] on span "Perplexity Deep Research" at bounding box center [381, 176] width 130 height 13
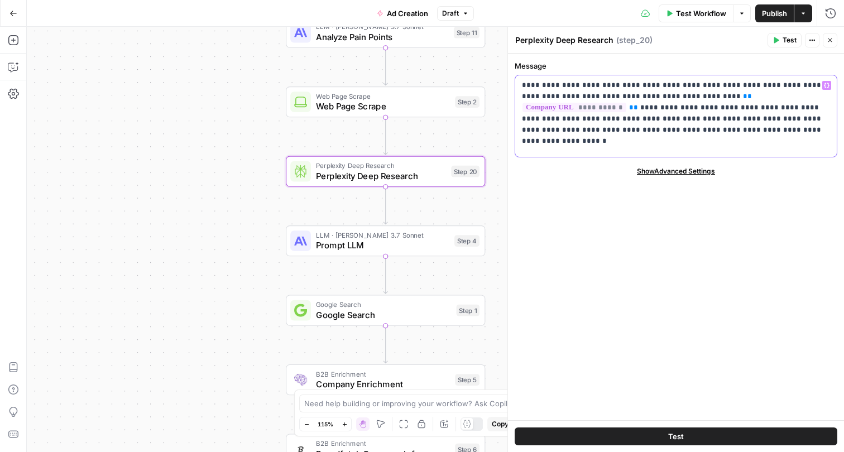
drag, startPoint x: 717, startPoint y: 128, endPoint x: 554, endPoint y: 92, distance: 166.3
click at [554, 92] on p "**********" at bounding box center [676, 108] width 308 height 56
drag, startPoint x: 539, startPoint y: 84, endPoint x: 708, endPoint y: 124, distance: 173.7
click at [708, 124] on p "**********" at bounding box center [676, 108] width 308 height 56
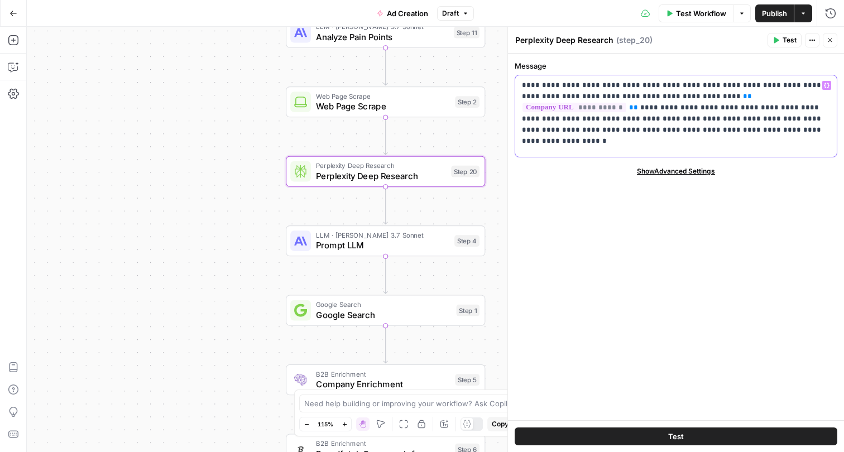
click at [708, 124] on p "**********" at bounding box center [676, 108] width 308 height 56
click at [833, 37] on icon "button" at bounding box center [830, 40] width 7 height 7
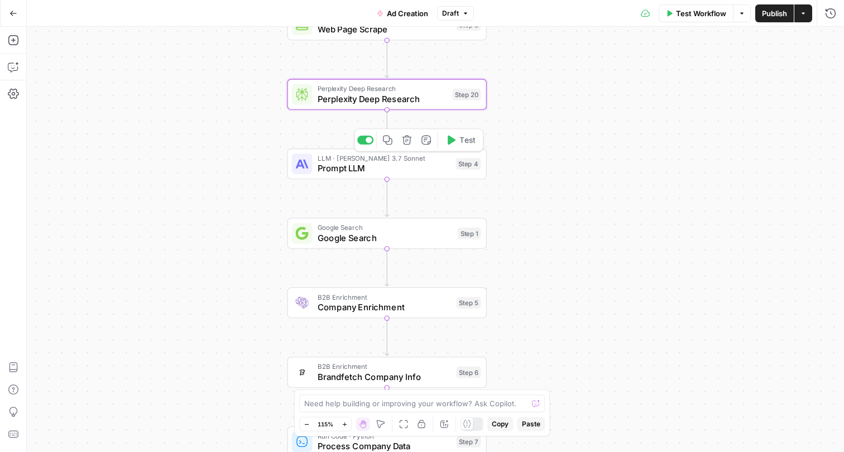
click at [353, 167] on span "Prompt LLM" at bounding box center [384, 168] width 133 height 13
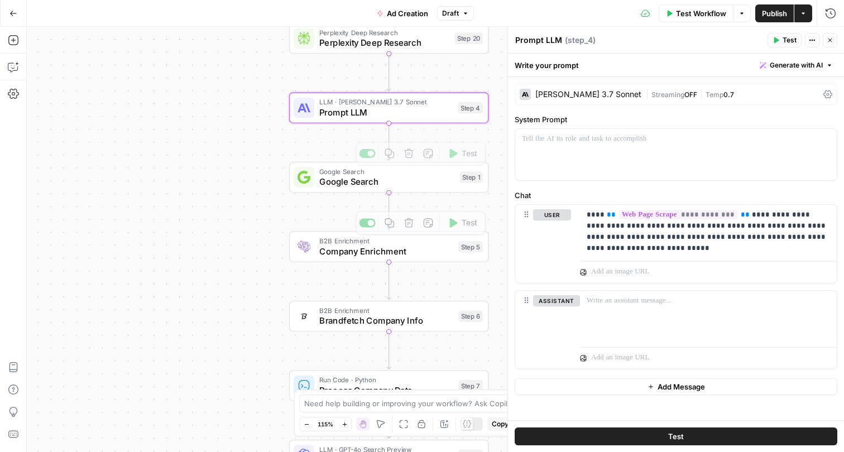
click at [340, 182] on span "Google Search" at bounding box center [386, 181] width 135 height 13
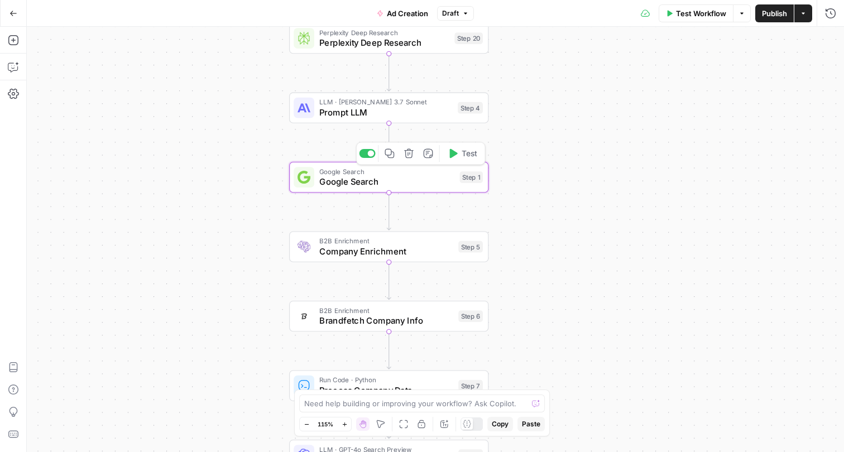
type textarea "Google Search"
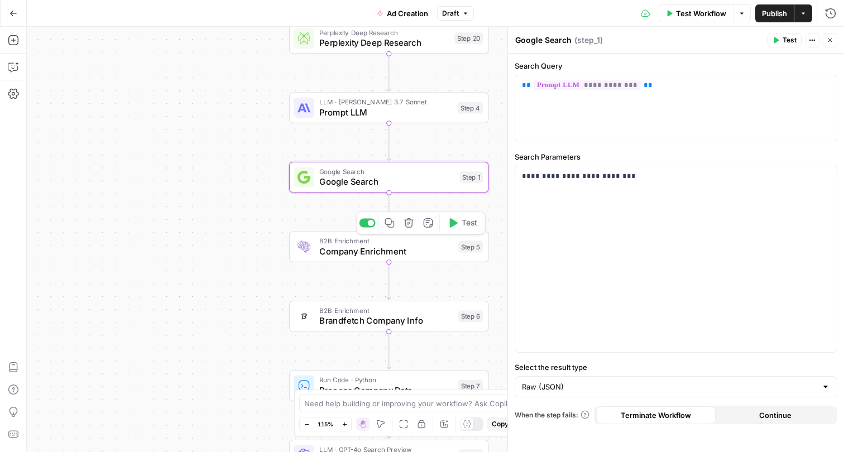
click at [345, 254] on span "Company Enrichment" at bounding box center [386, 251] width 134 height 13
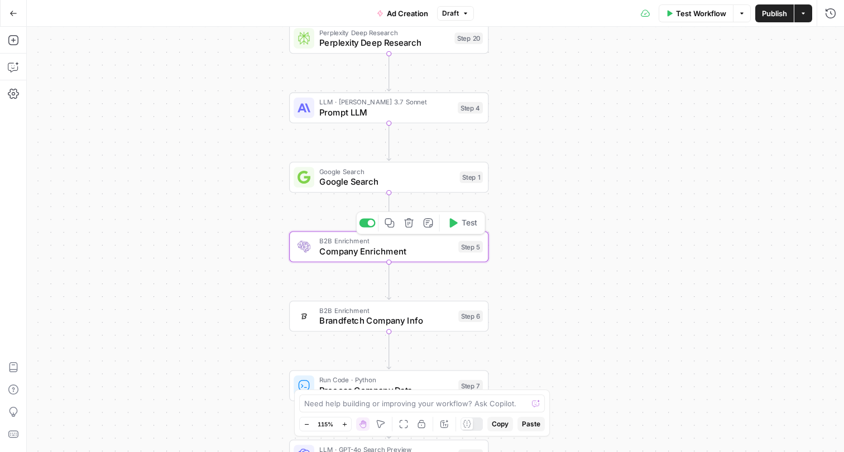
type textarea "Company Enrichment"
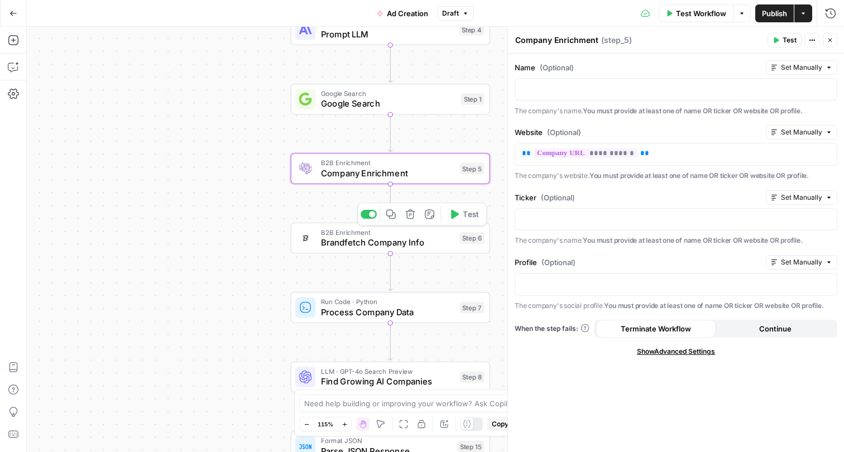
click at [354, 238] on span "Brandfetch Company Info" at bounding box center [388, 242] width 134 height 13
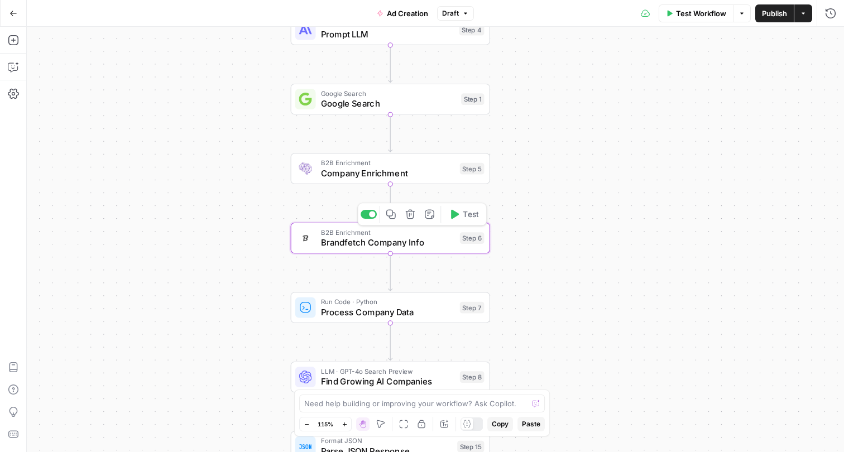
type textarea "Brandfetch Company Info"
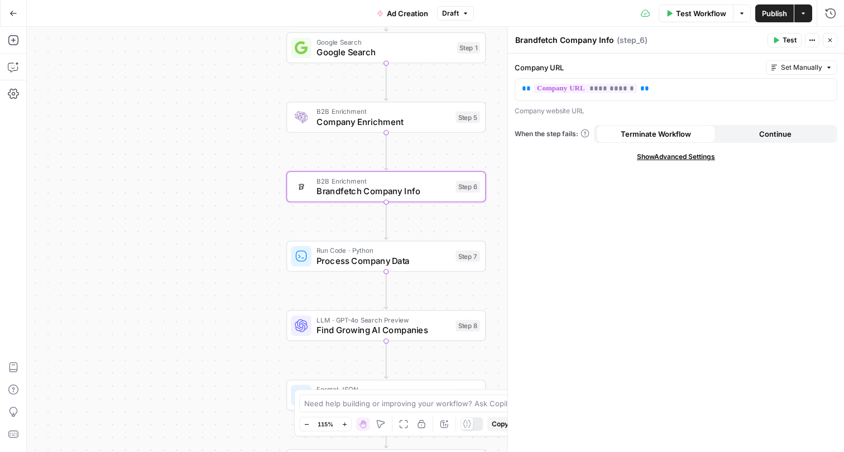
click at [328, 249] on span "Run Code · Python" at bounding box center [383, 251] width 134 height 10
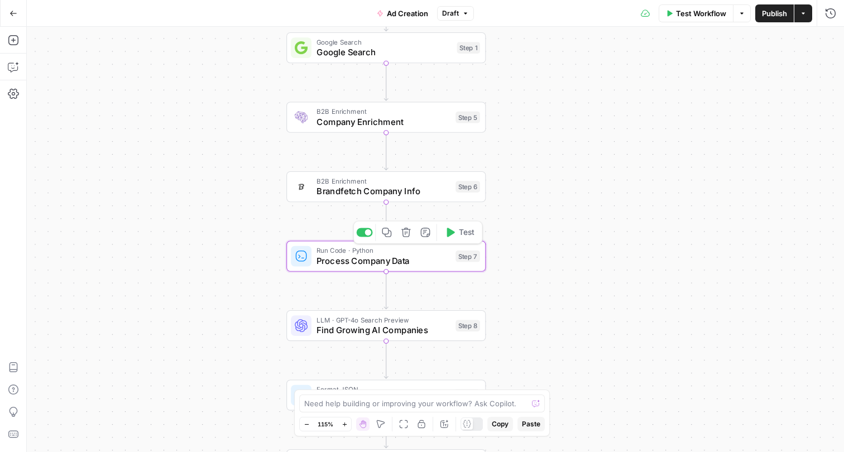
type textarea "Process Company Data"
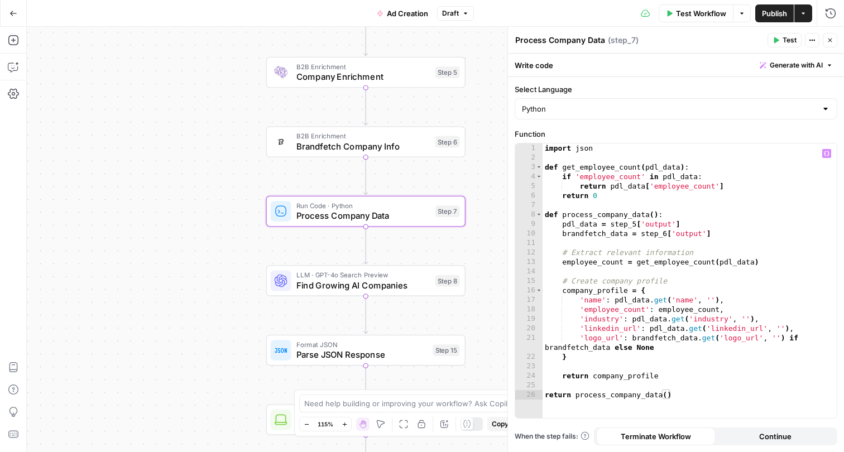
scroll to position [0, 0]
click at [309, 280] on span "Find Growing AI Companies" at bounding box center [363, 285] width 134 height 13
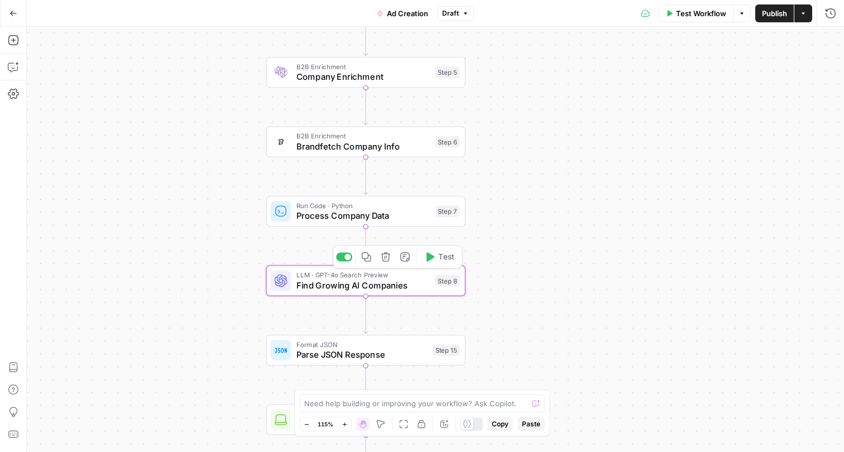
type textarea "Find Growing AI Companies"
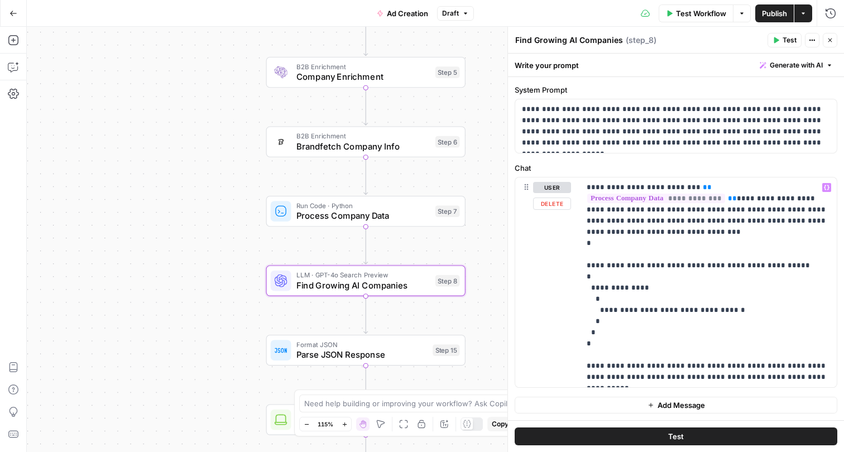
scroll to position [70, 0]
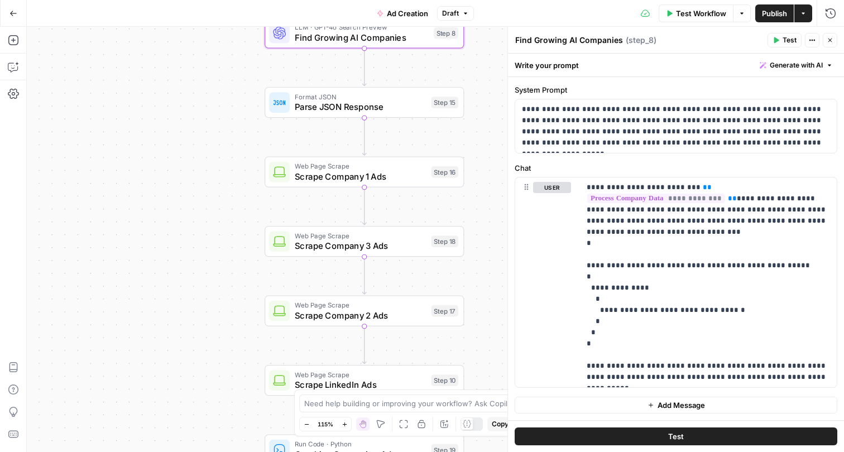
click at [321, 177] on span "Scrape Company 1 Ads" at bounding box center [360, 176] width 131 height 13
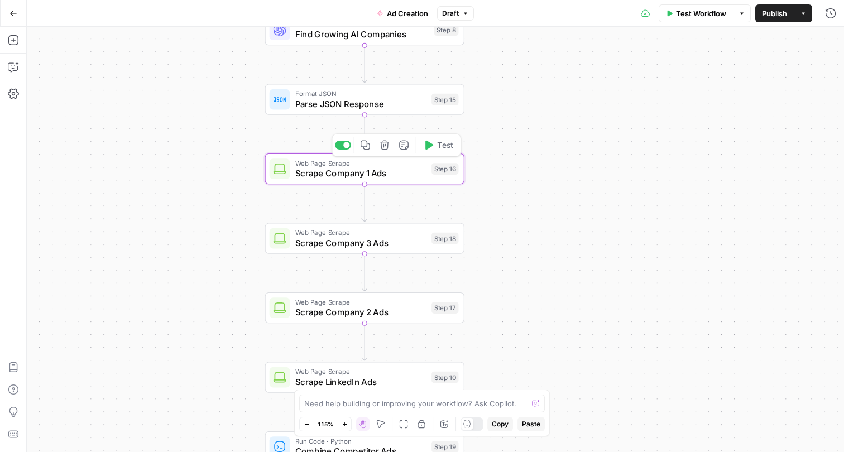
type textarea "Scrape Company 1 Ads"
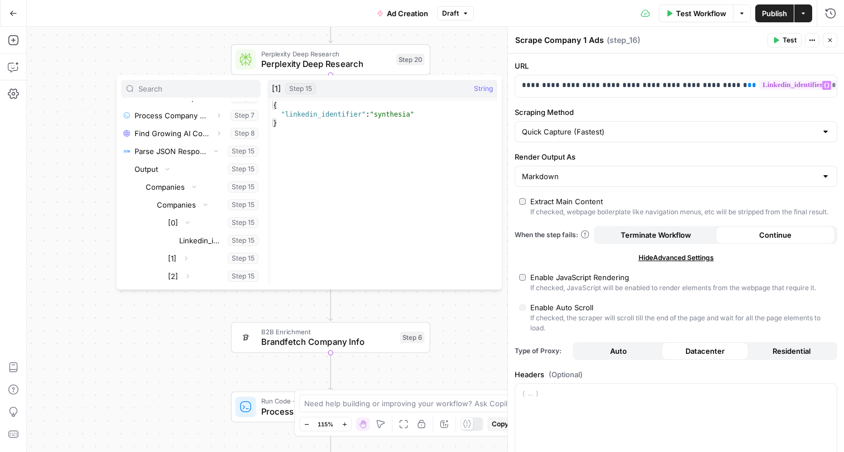
click at [62, 252] on div "Workflow Set Inputs Inputs LLM · [PERSON_NAME] 3.7 Sonnet Analyze Pain Points S…" at bounding box center [435, 239] width 817 height 425
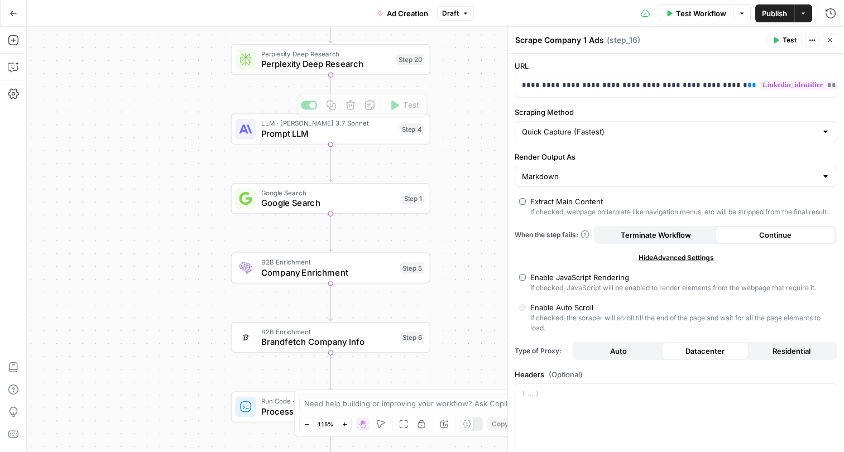
click at [275, 136] on span "Prompt LLM" at bounding box center [327, 133] width 133 height 13
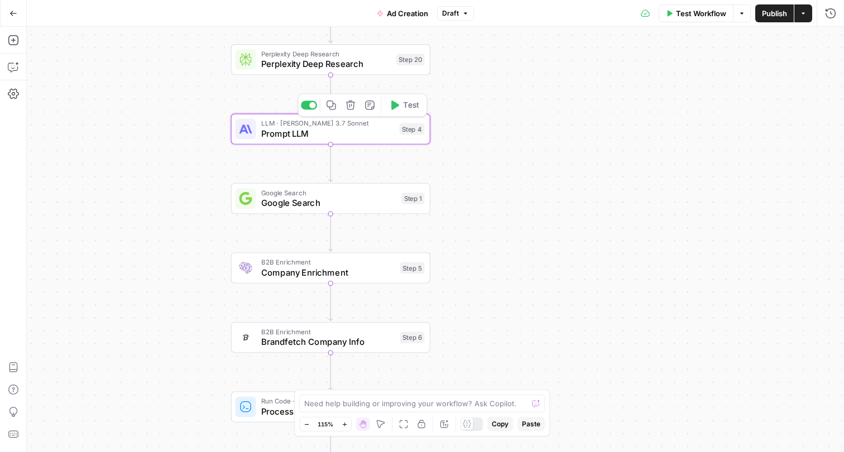
type textarea "Prompt LLM"
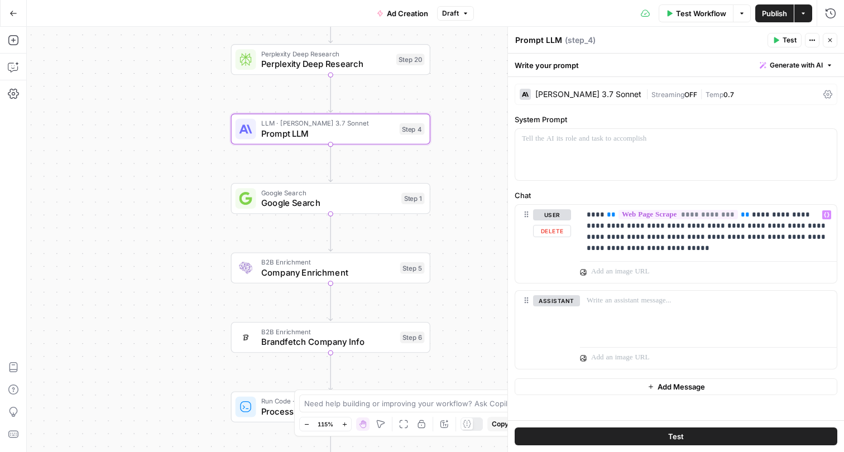
scroll to position [0, 0]
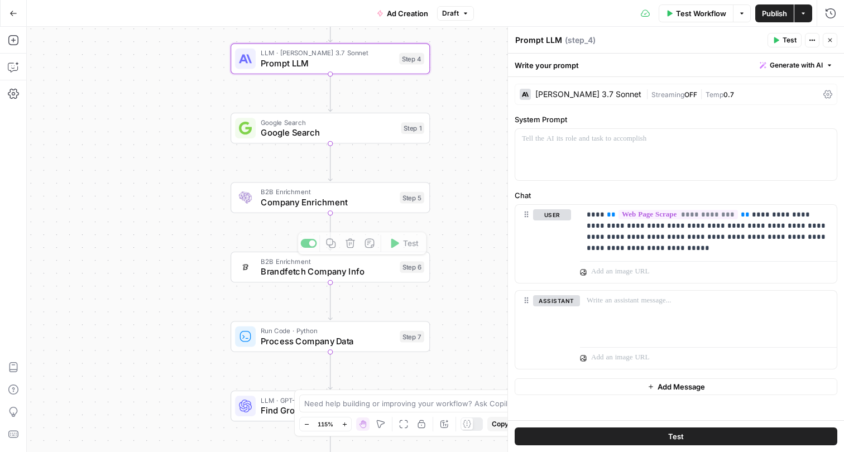
click at [282, 271] on span "Brandfetch Company Info" at bounding box center [328, 271] width 134 height 13
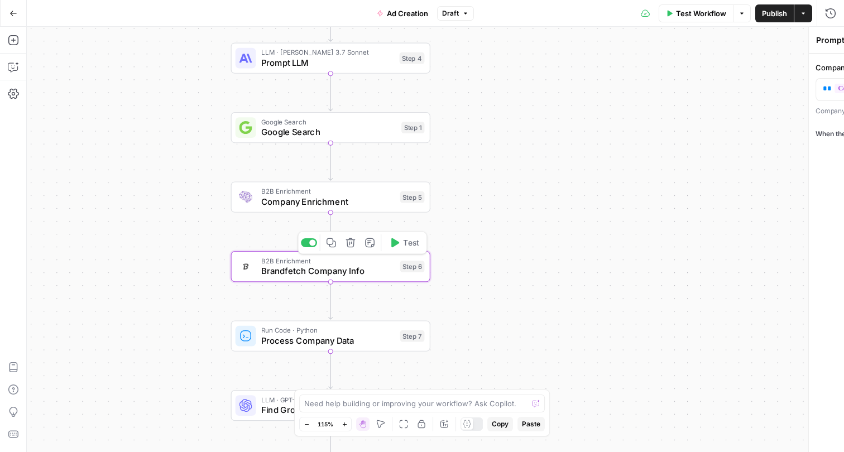
type textarea "Brandfetch Company Info"
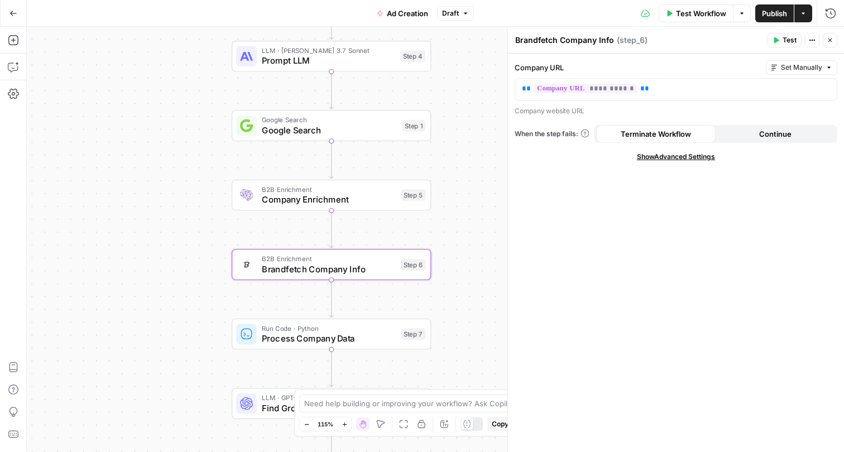
click at [289, 205] on span "Company Enrichment" at bounding box center [329, 199] width 134 height 13
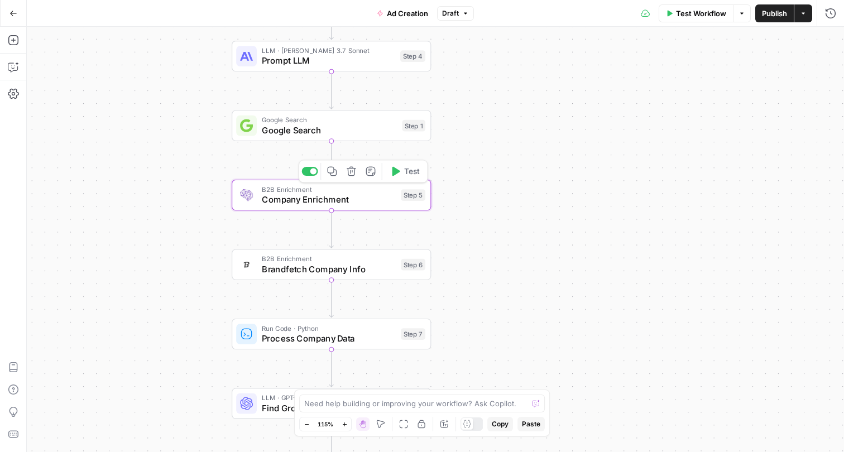
type textarea "Company Enrichment"
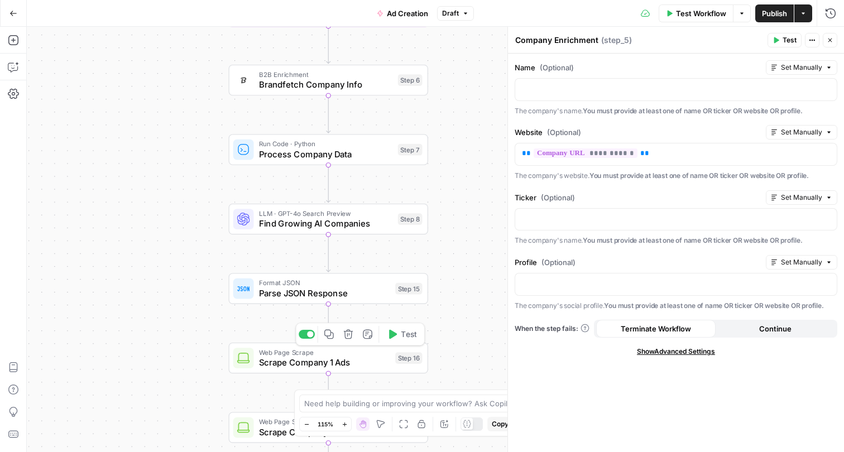
click at [278, 362] on span "Scrape Company 1 Ads" at bounding box center [324, 362] width 131 height 13
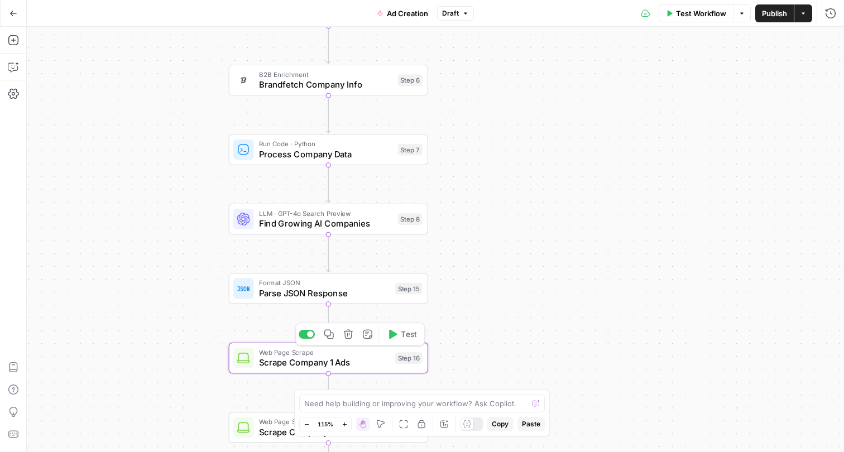
type textarea "Scrape Company 1 Ads"
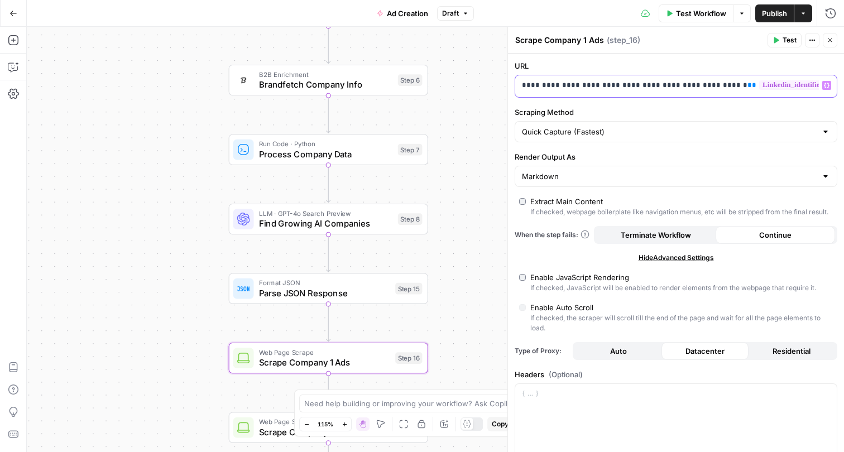
drag, startPoint x: 590, startPoint y: 86, endPoint x: 612, endPoint y: 86, distance: 21.8
click at [612, 86] on p "**********" at bounding box center [676, 85] width 308 height 11
drag, startPoint x: 731, startPoint y: 89, endPoint x: 531, endPoint y: 72, distance: 199.9
click at [531, 72] on div "**********" at bounding box center [676, 78] width 323 height 37
click at [528, 77] on div "**********" at bounding box center [667, 86] width 304 height 22
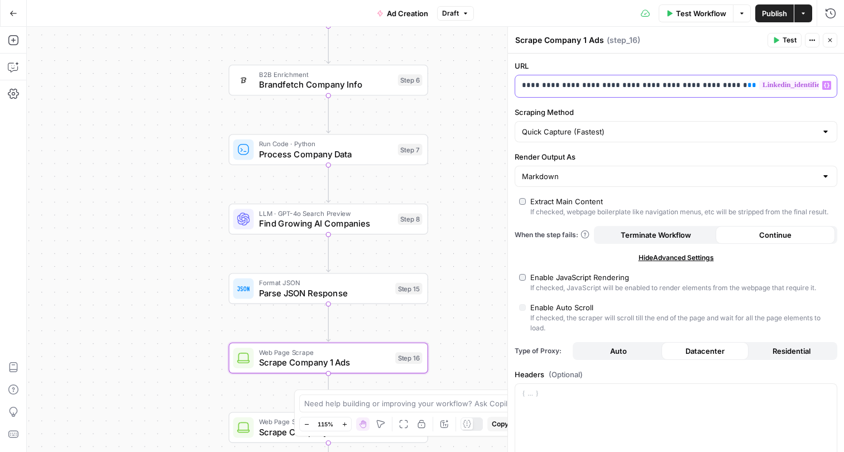
drag, startPoint x: 522, startPoint y: 85, endPoint x: 727, endPoint y: 85, distance: 204.8
click at [727, 85] on p "**********" at bounding box center [667, 85] width 290 height 11
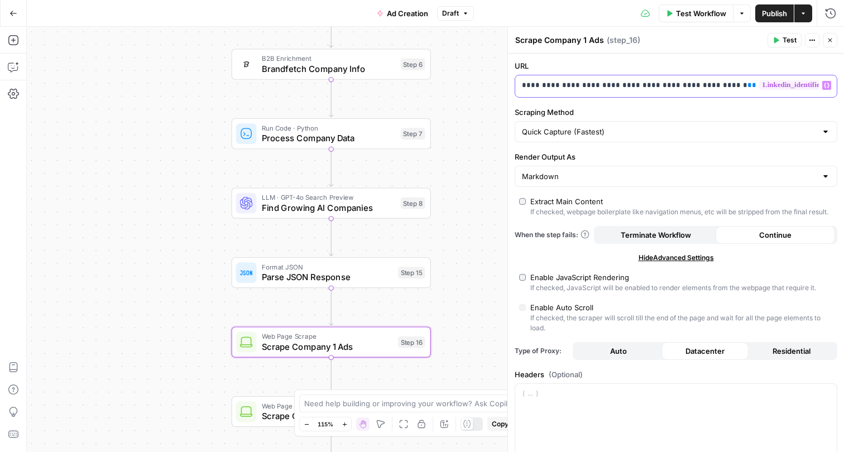
copy p "**********"
click at [684, 88] on p "**********" at bounding box center [667, 85] width 290 height 11
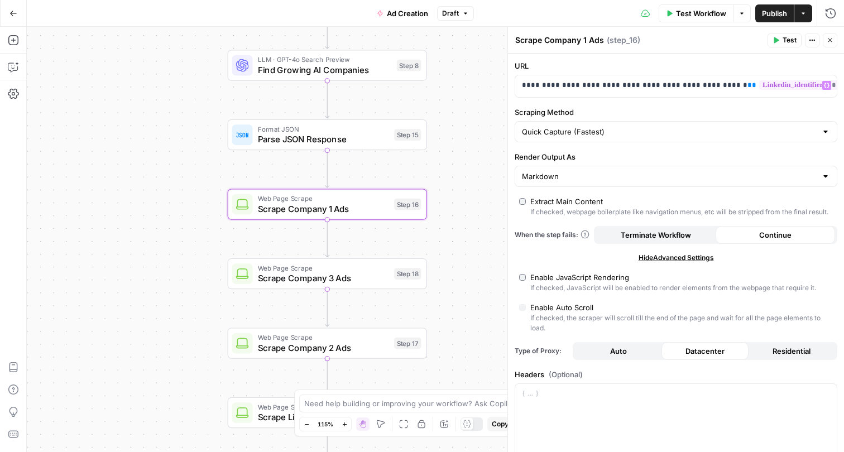
click at [362, 286] on div "Web Page Scrape Scrape Company 3 Ads Step 18 Copy step Delete step Add Note Test" at bounding box center [327, 273] width 199 height 31
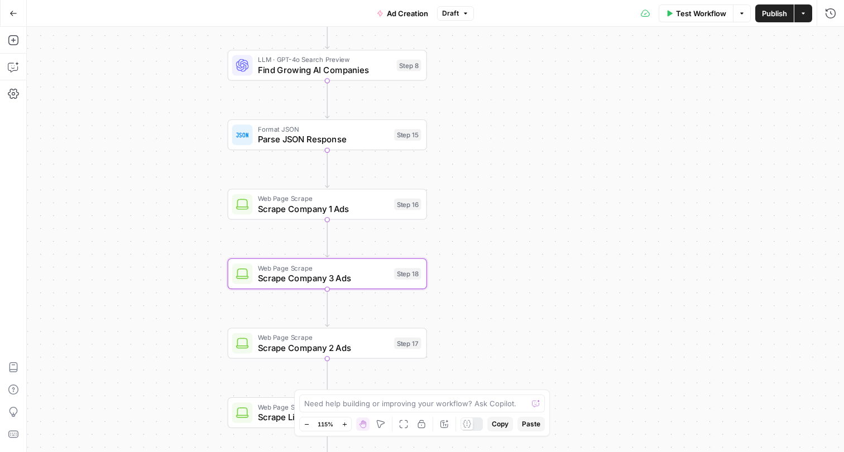
type textarea "Scrape Company 3 Ads"
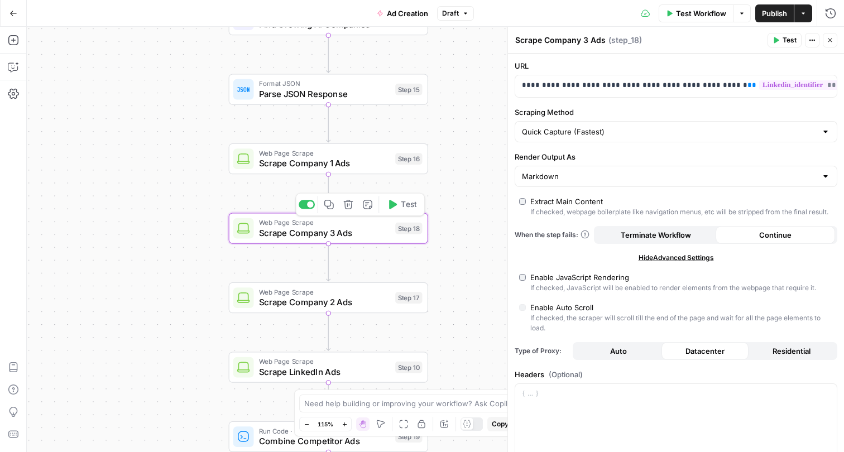
click at [357, 294] on span "Web Page Scrape" at bounding box center [324, 292] width 131 height 10
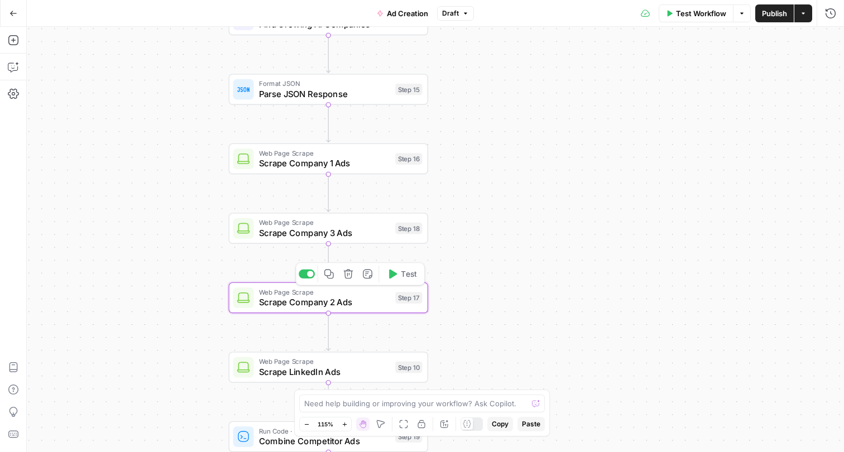
type textarea "Scrape Company 2 Ads"
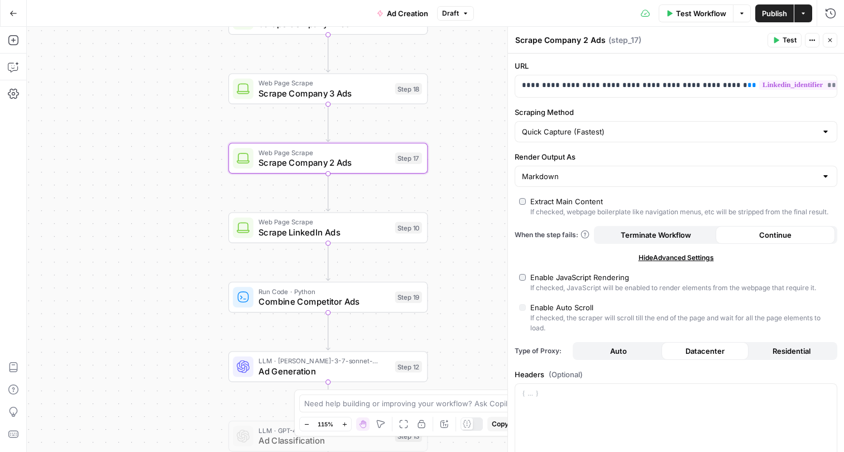
click at [350, 233] on span "Scrape LinkedIn Ads" at bounding box center [323, 232] width 131 height 13
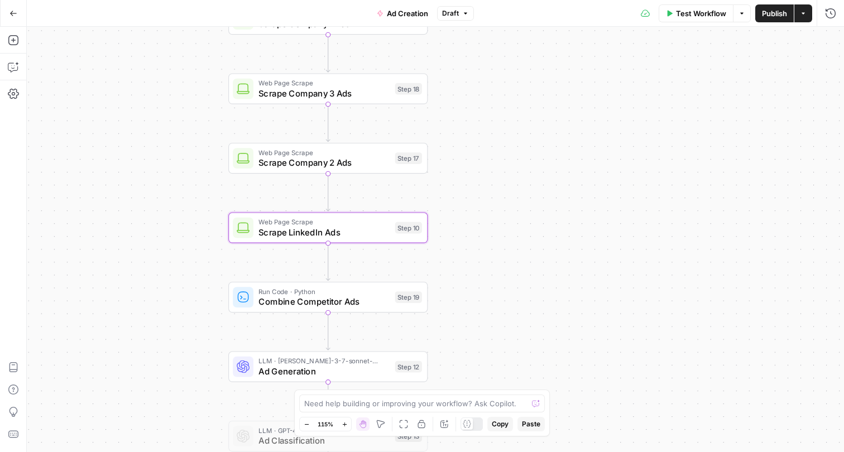
type textarea "Scrape LinkedIn Ads"
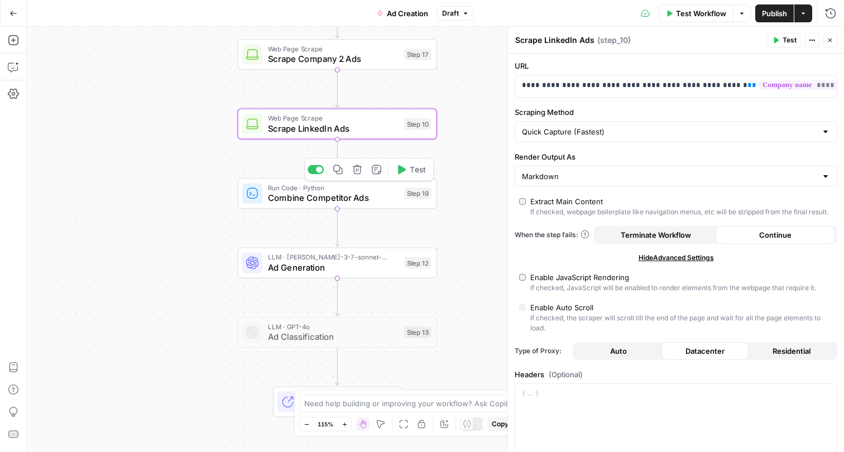
click at [339, 267] on span "Ad Generation" at bounding box center [333, 267] width 131 height 13
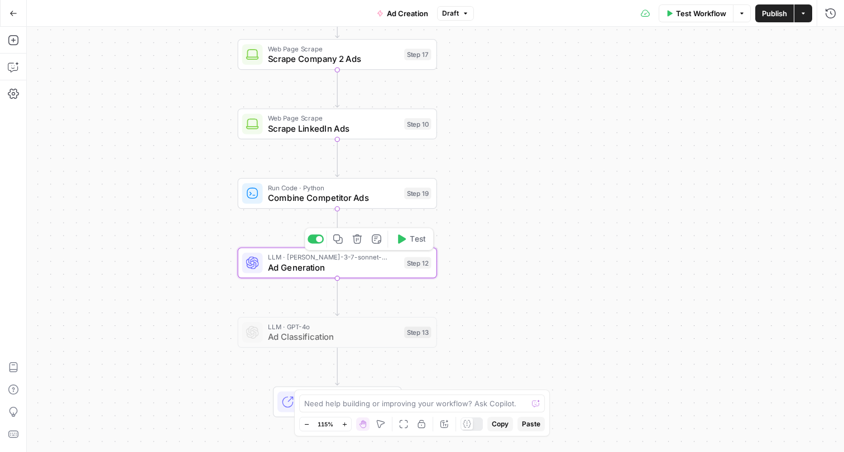
type textarea "Ad Generation"
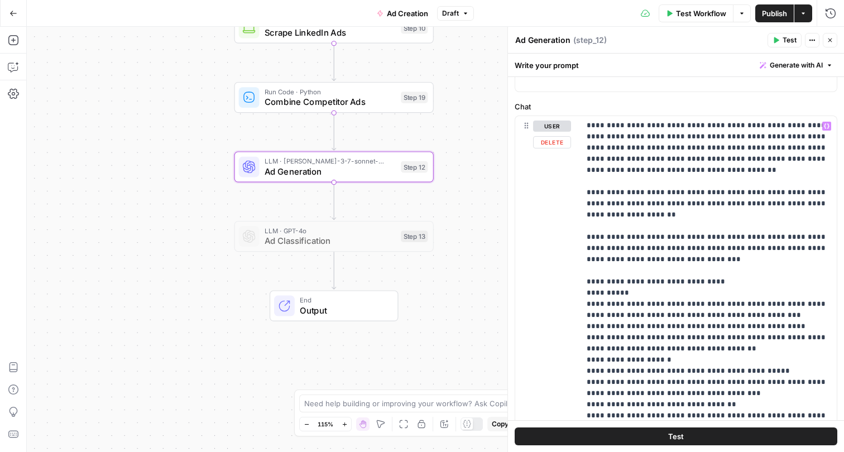
scroll to position [171, 0]
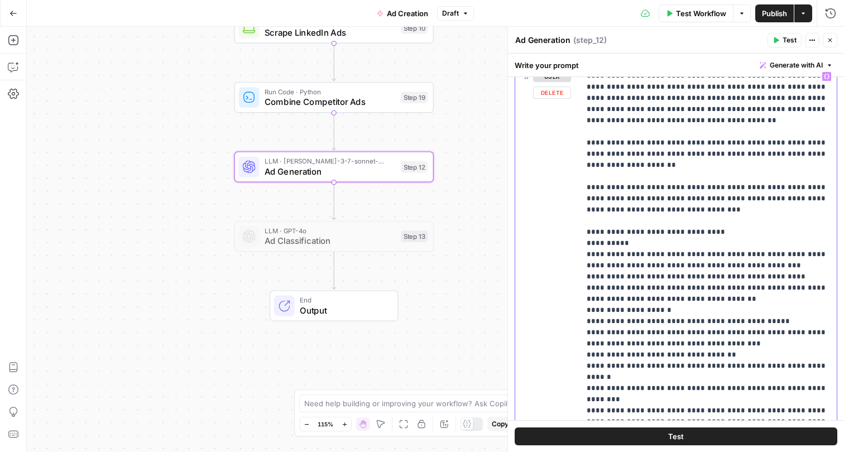
drag, startPoint x: 625, startPoint y: 163, endPoint x: 637, endPoint y: 317, distance: 154.5
click at [637, 317] on p "**********" at bounding box center [708, 86] width 243 height 859
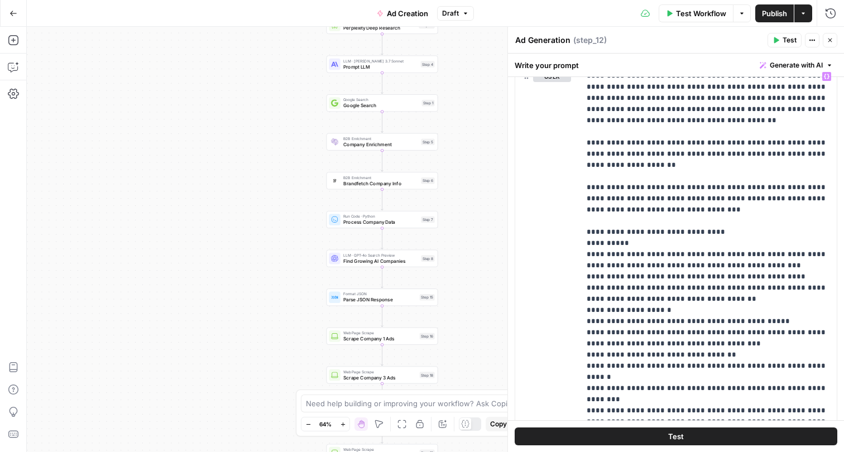
click at [218, 4] on div "Go Back Ad Creation Draft Test Workflow Options Publish Actions Run History" at bounding box center [422, 13] width 844 height 26
